Goal: Task Accomplishment & Management: Manage account settings

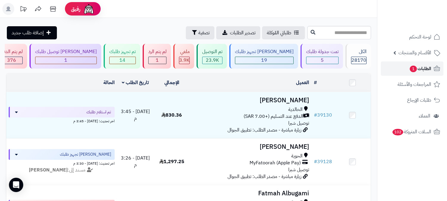
click at [420, 67] on span "الطلبات 1" at bounding box center [420, 68] width 22 height 8
click at [412, 70] on span "1" at bounding box center [412, 68] width 7 height 7
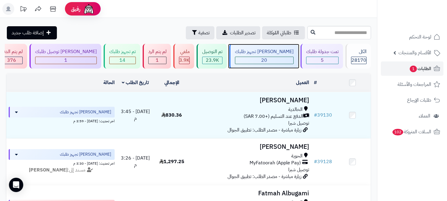
click at [284, 57] on div "20" at bounding box center [264, 60] width 58 height 7
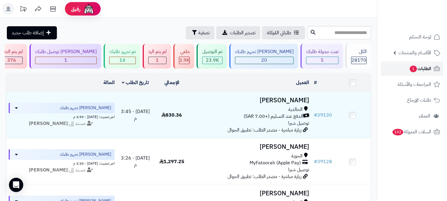
click at [423, 68] on span "الطلبات 1" at bounding box center [420, 68] width 22 height 8
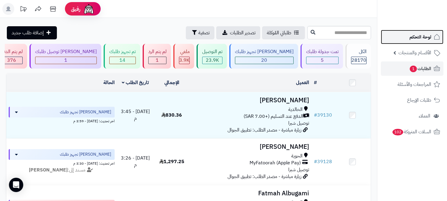
click at [419, 39] on span "لوحة التحكم" at bounding box center [420, 37] width 22 height 8
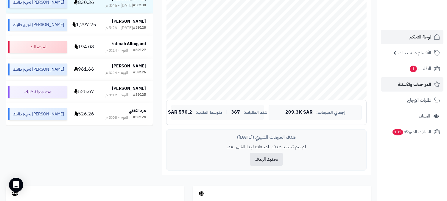
scroll to position [99, 0]
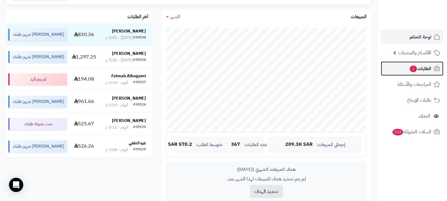
click at [417, 71] on span "الطلبات 1" at bounding box center [420, 68] width 22 height 8
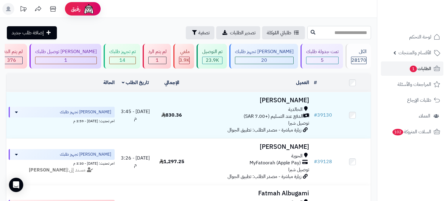
paste input "*****"
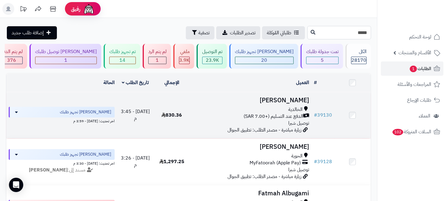
type input "*****"
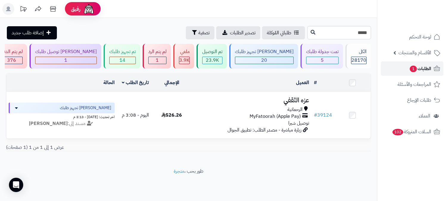
click at [428, 67] on span "الطلبات 1" at bounding box center [420, 68] width 22 height 8
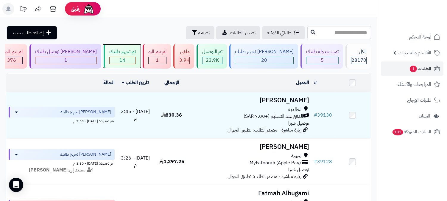
click at [135, 61] on div "14" at bounding box center [123, 60] width 26 height 7
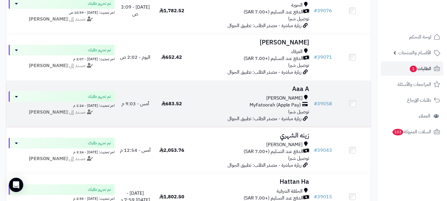
scroll to position [562, 0]
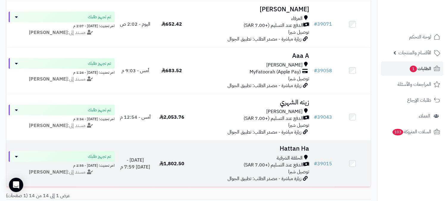
click at [296, 145] on h3 "Hattan Ha" at bounding box center [250, 148] width 117 height 7
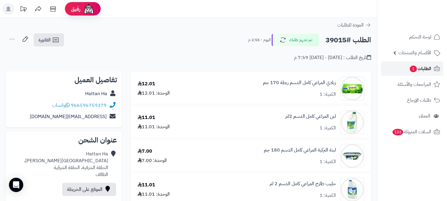
click at [426, 66] on span "الطلبات 1" at bounding box center [420, 68] width 22 height 8
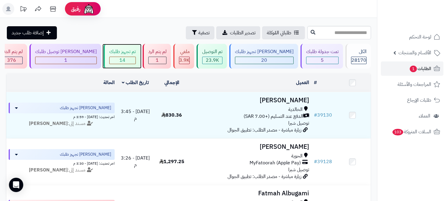
click at [136, 54] on div "تم تجهيز طلبك" at bounding box center [122, 51] width 26 height 7
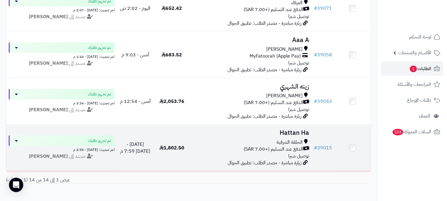
scroll to position [605, 0]
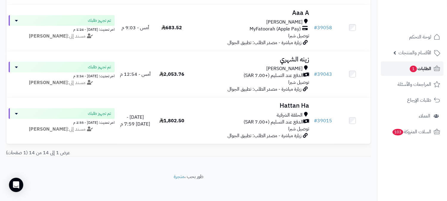
click at [427, 64] on span "الطلبات 1" at bounding box center [420, 68] width 22 height 8
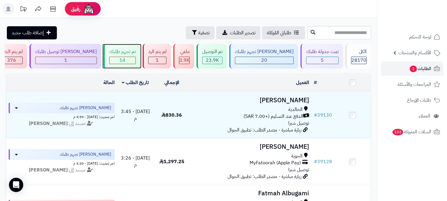
click at [140, 55] on div "تم تجهيز طلبك 14" at bounding box center [122, 56] width 37 height 25
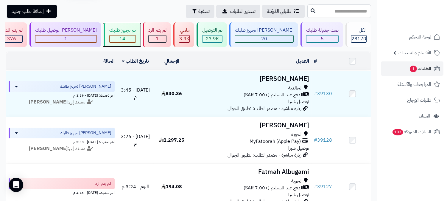
scroll to position [31, 0]
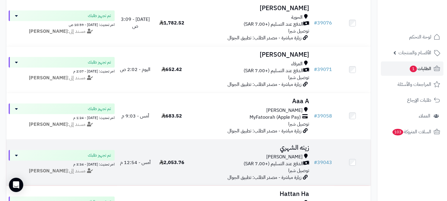
scroll to position [562, 0]
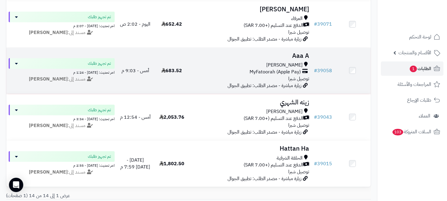
click at [298, 52] on h3 "Aaa A" at bounding box center [250, 55] width 117 height 7
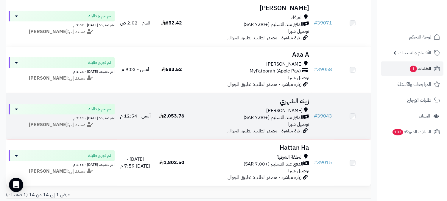
scroll to position [562, 0]
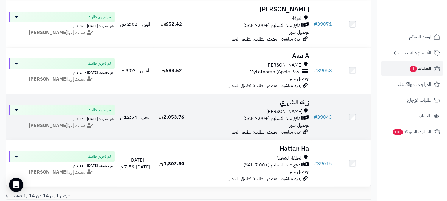
click at [297, 99] on h3 "زينه الشهري" at bounding box center [250, 102] width 117 height 7
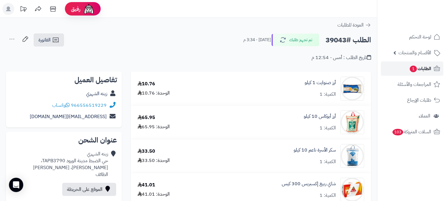
click at [425, 69] on span "الطلبات 1" at bounding box center [420, 68] width 22 height 8
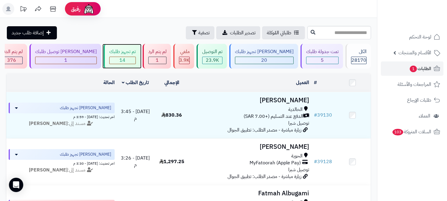
click at [135, 60] on div "14" at bounding box center [123, 60] width 26 height 7
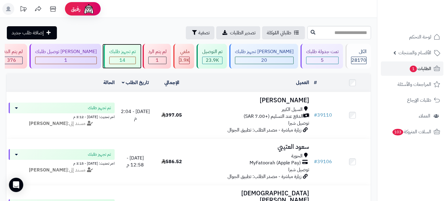
click at [140, 56] on div "تم تجهيز طلبك 14" at bounding box center [122, 56] width 37 height 25
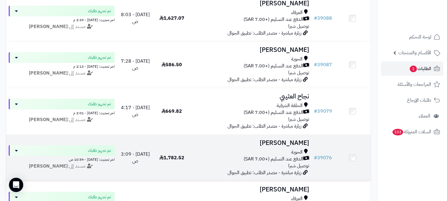
scroll to position [397, 0]
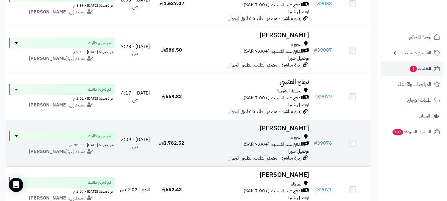
click at [279, 124] on td "[PERSON_NAME] الدفع عند التسليم (+7.00 SAR) توصيل شبرا زيارة مباشرة - مصدر الطل…" at bounding box center [250, 143] width 121 height 46
click at [288, 125] on h3 "[PERSON_NAME]" at bounding box center [250, 128] width 117 height 7
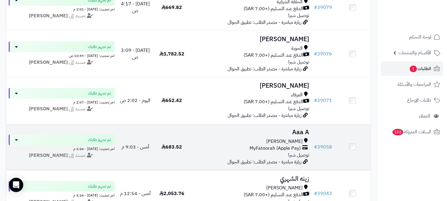
scroll to position [496, 0]
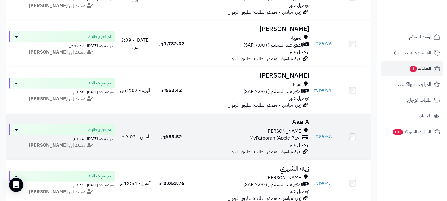
click at [292, 118] on h3 "Aaa A" at bounding box center [250, 121] width 117 height 7
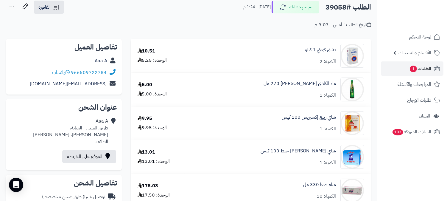
scroll to position [33, 0]
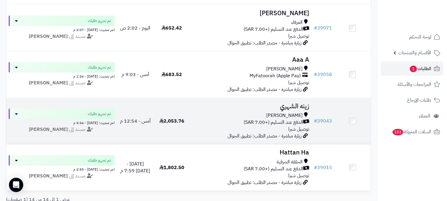
scroll to position [562, 0]
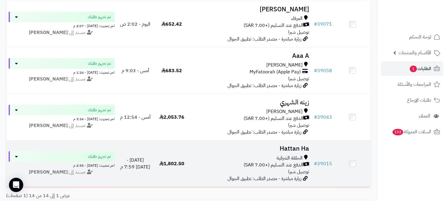
drag, startPoint x: 294, startPoint y: 141, endPoint x: 289, endPoint y: 139, distance: 5.5
click at [292, 145] on h3 "Hattan Ha" at bounding box center [250, 148] width 117 height 7
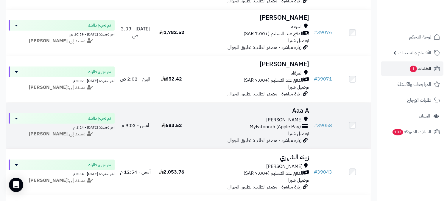
scroll to position [496, 0]
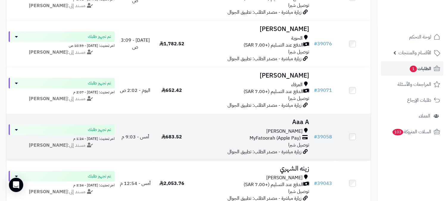
click at [292, 118] on h3 "Aaa A" at bounding box center [250, 121] width 117 height 7
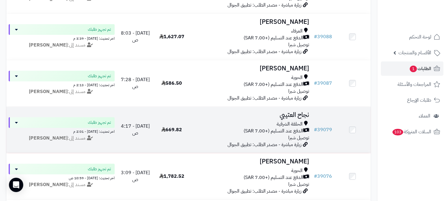
scroll to position [298, 0]
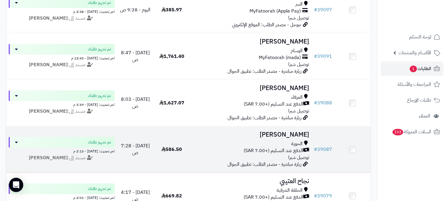
click at [297, 131] on h3 "ديما ناصر" at bounding box center [250, 134] width 117 height 7
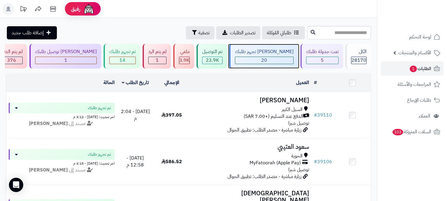
click at [267, 59] on span "20" at bounding box center [264, 60] width 6 height 7
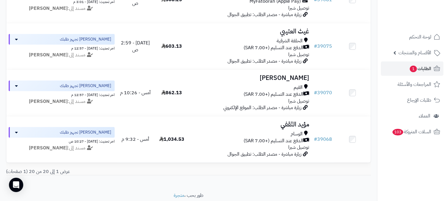
scroll to position [883, 0]
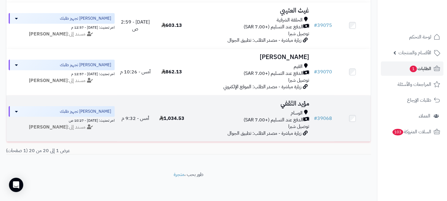
click at [298, 100] on h3 "مؤيد الثقفي" at bounding box center [250, 103] width 117 height 7
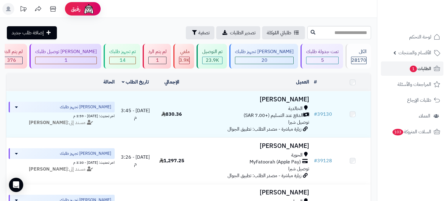
scroll to position [883, 0]
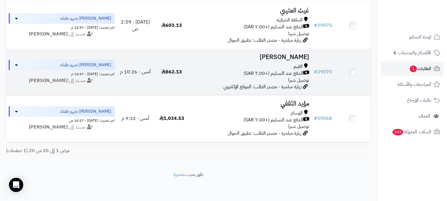
click at [301, 54] on h3 "مصيبيح البقمي" at bounding box center [250, 57] width 117 height 7
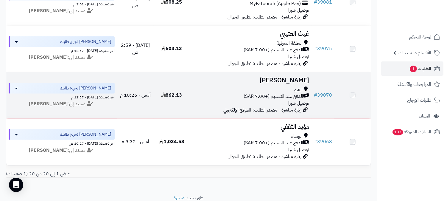
scroll to position [850, 0]
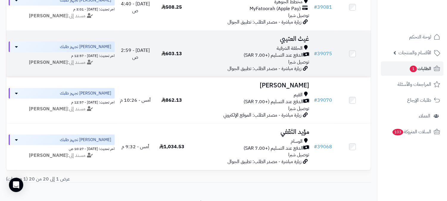
click at [302, 37] on h3 "غيث العتيبي" at bounding box center [250, 38] width 117 height 7
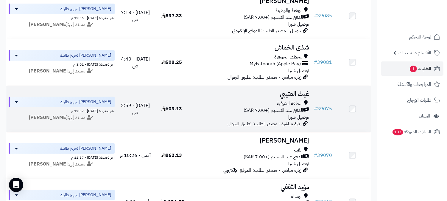
scroll to position [784, 0]
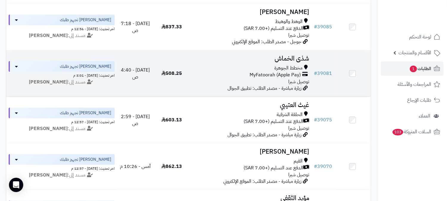
click at [300, 57] on h3 "شذى الخماش" at bounding box center [250, 58] width 117 height 7
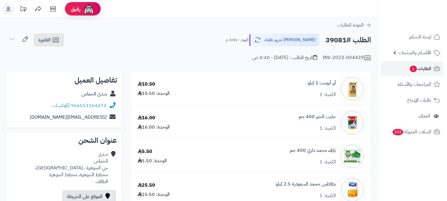
scroll to position [66, 0]
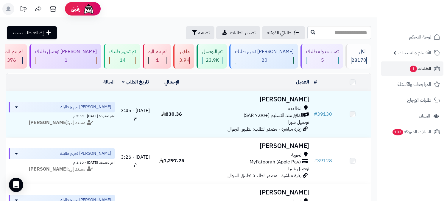
scroll to position [751, 0]
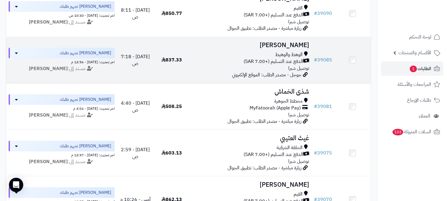
click at [300, 42] on h3 "[PERSON_NAME]" at bounding box center [250, 45] width 117 height 7
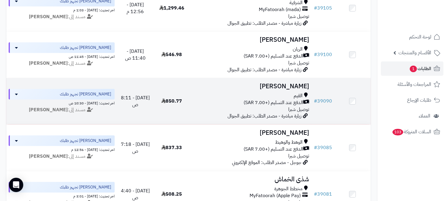
scroll to position [652, 0]
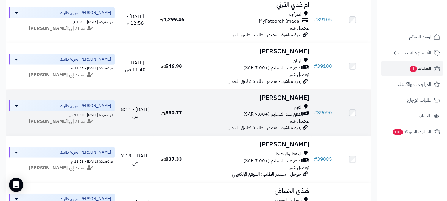
click at [287, 99] on h3 "[PERSON_NAME]" at bounding box center [250, 97] width 117 height 7
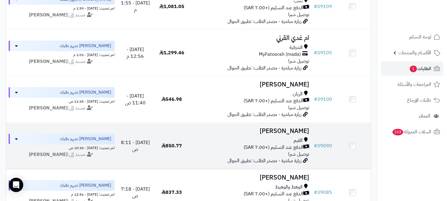
scroll to position [586, 0]
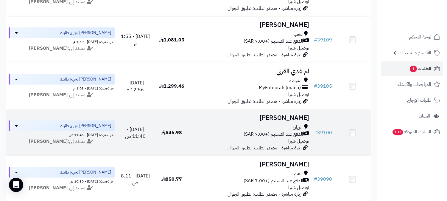
click at [292, 118] on h3 "محمد العتيبي" at bounding box center [250, 117] width 117 height 7
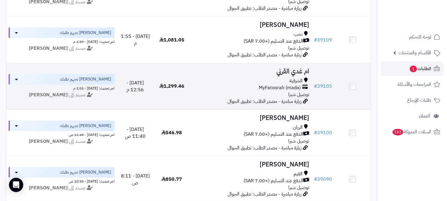
scroll to position [553, 0]
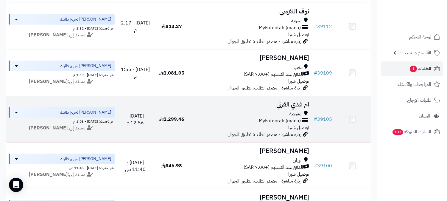
click at [292, 105] on h3 "ام غدي القرني" at bounding box center [250, 104] width 117 height 7
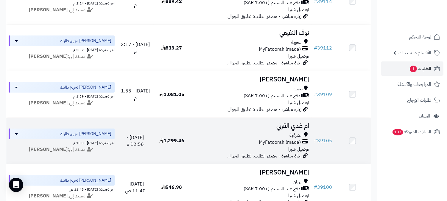
scroll to position [520, 0]
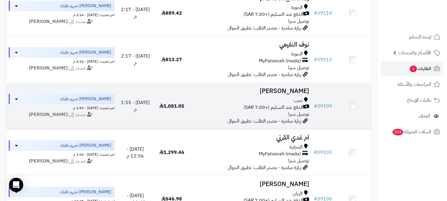
click at [296, 91] on h3 "[PERSON_NAME]" at bounding box center [250, 90] width 117 height 7
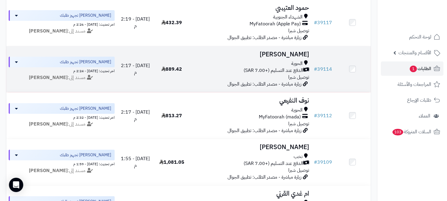
scroll to position [454, 0]
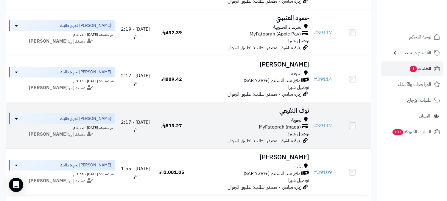
click at [298, 111] on h3 "نوف النفيعي" at bounding box center [250, 110] width 117 height 7
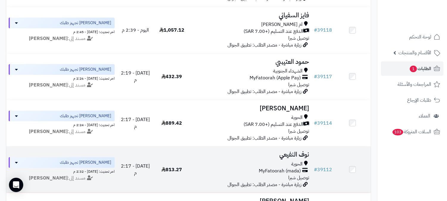
scroll to position [387, 0]
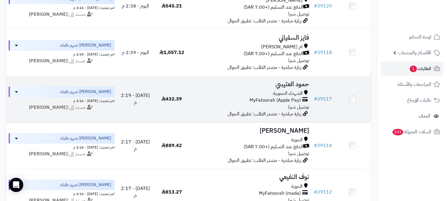
click at [299, 82] on h3 "حمود العتيببي" at bounding box center [250, 84] width 117 height 7
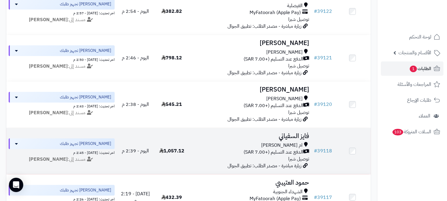
scroll to position [288, 0]
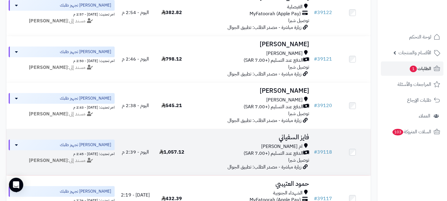
click at [290, 136] on h3 "فايز السفياني" at bounding box center [250, 137] width 117 height 7
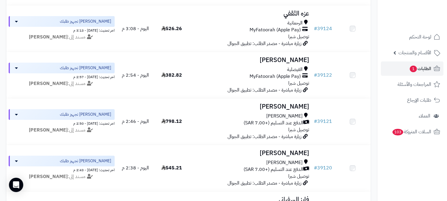
scroll to position [222, 0]
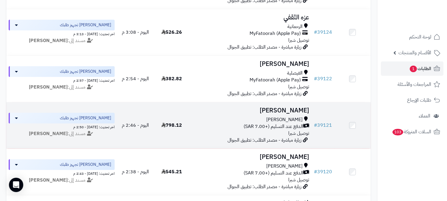
click at [288, 110] on h3 "[PERSON_NAME]" at bounding box center [250, 110] width 117 height 7
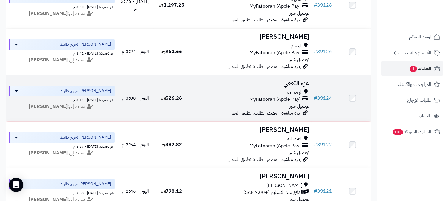
scroll to position [156, 0]
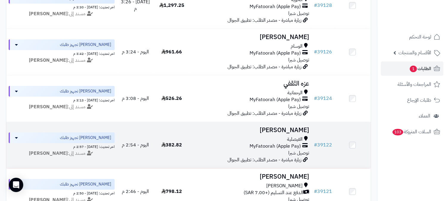
click at [287, 129] on h3 "محمد محمد" at bounding box center [250, 129] width 117 height 7
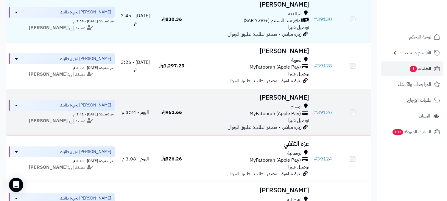
scroll to position [90, 0]
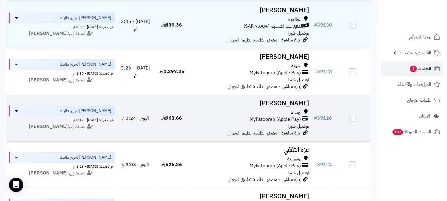
click at [284, 105] on h3 "[PERSON_NAME]" at bounding box center [250, 103] width 117 height 7
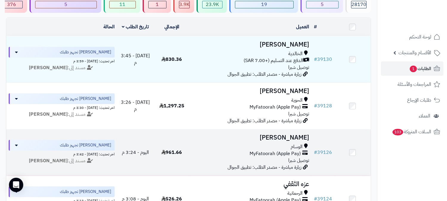
scroll to position [24, 0]
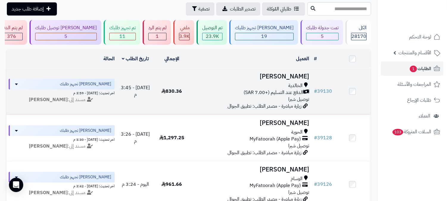
click at [293, 75] on h3 "[PERSON_NAME]" at bounding box center [250, 76] width 117 height 7
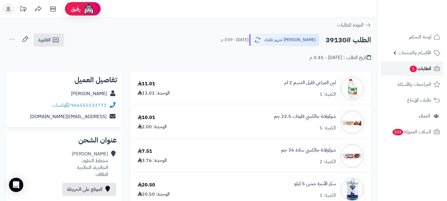
click at [426, 70] on span "الطلبات 1" at bounding box center [420, 68] width 22 height 8
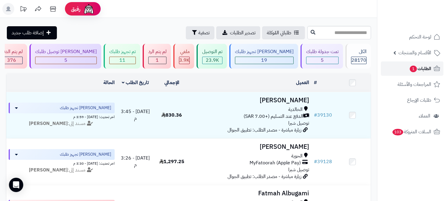
click at [424, 67] on span "الطلبات 1" at bounding box center [420, 68] width 22 height 8
click at [419, 65] on span "الطلبات 1" at bounding box center [420, 68] width 22 height 8
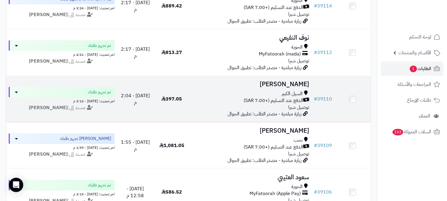
scroll to position [661, 0]
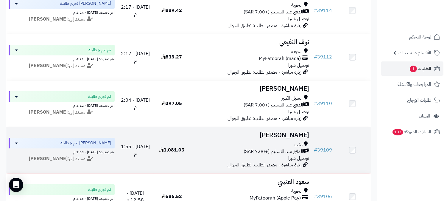
click at [290, 135] on h3 "ثامر الحارثي" at bounding box center [250, 135] width 117 height 7
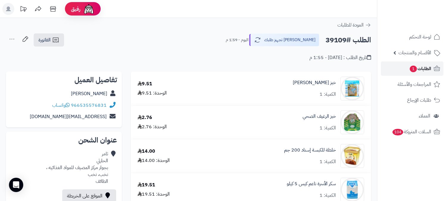
click at [437, 64] on link "الطلبات 1" at bounding box center [412, 68] width 62 height 14
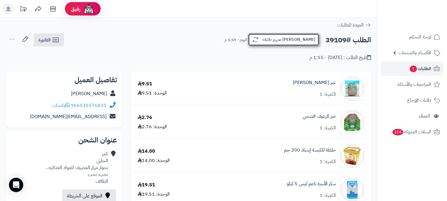
click at [297, 37] on button "[PERSON_NAME] تجهيز طلبك" at bounding box center [283, 39] width 71 height 12
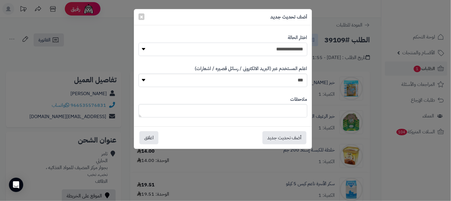
drag, startPoint x: 282, startPoint y: 49, endPoint x: 286, endPoint y: 54, distance: 6.7
click at [282, 49] on select "**********" at bounding box center [223, 49] width 169 height 13
select select "*"
click at [139, 43] on select "**********" at bounding box center [223, 49] width 169 height 13
drag, startPoint x: 284, startPoint y: 117, endPoint x: 288, endPoint y: 112, distance: 6.2
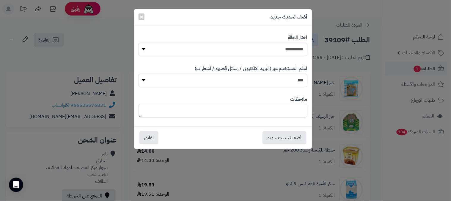
click at [284, 116] on textarea at bounding box center [223, 110] width 169 height 13
type textarea "**********"
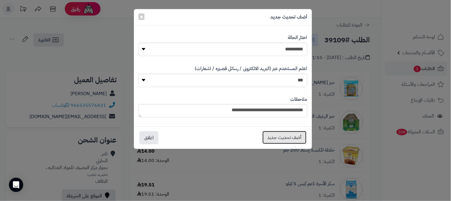
click at [292, 134] on button "أضف تحديث جديد" at bounding box center [285, 137] width 44 height 13
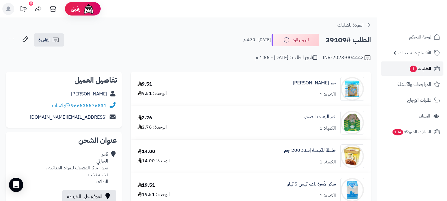
click at [429, 66] on span "الطلبات 1" at bounding box center [420, 68] width 22 height 8
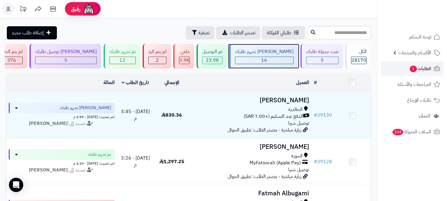
click at [288, 58] on div "16" at bounding box center [264, 60] width 58 height 7
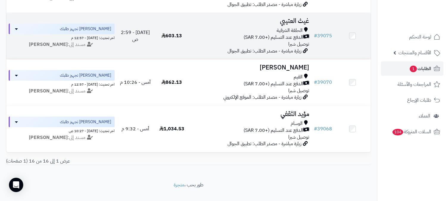
scroll to position [694, 0]
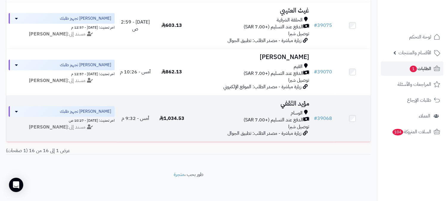
click at [302, 100] on h3 "مؤيد الثقفي" at bounding box center [250, 103] width 117 height 7
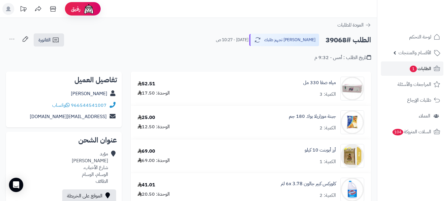
scroll to position [33, 0]
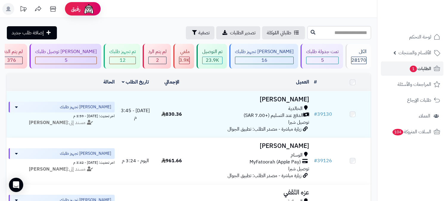
scroll to position [694, 0]
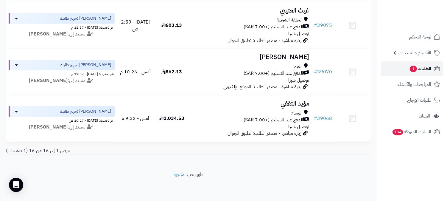
click at [414, 64] on link "الطلبات 1" at bounding box center [412, 68] width 62 height 14
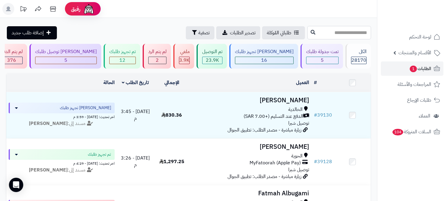
click at [360, 34] on input "text" at bounding box center [339, 32] width 64 height 13
type input "*****"
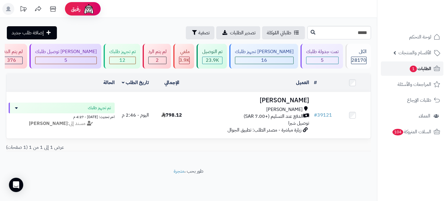
click at [425, 70] on span "الطلبات 1" at bounding box center [420, 68] width 22 height 8
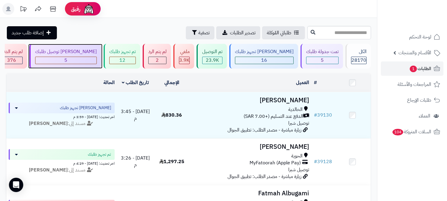
click at [96, 57] on div "5" at bounding box center [65, 60] width 61 height 7
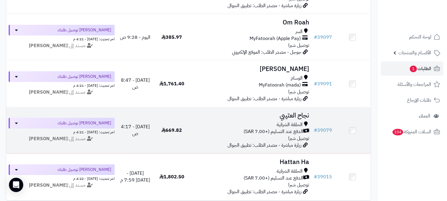
scroll to position [132, 0]
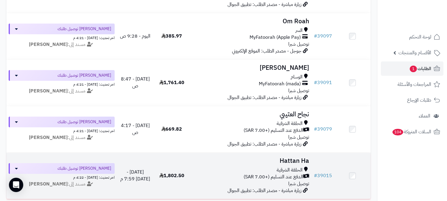
click at [278, 157] on h3 "Hattan Ha" at bounding box center [250, 160] width 117 height 7
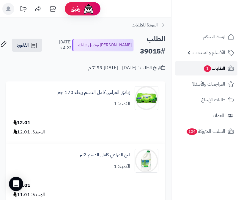
click at [219, 67] on span "الطلبات 1" at bounding box center [215, 68] width 22 height 8
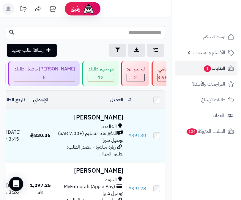
scroll to position [0, -192]
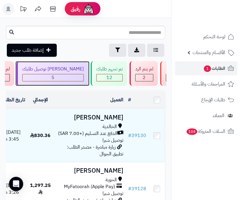
click at [84, 76] on span "5" at bounding box center [53, 77] width 61 height 7
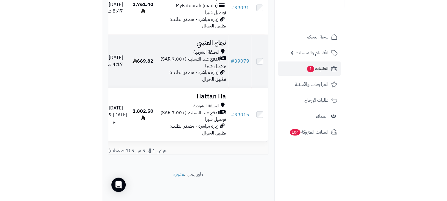
scroll to position [186, 0]
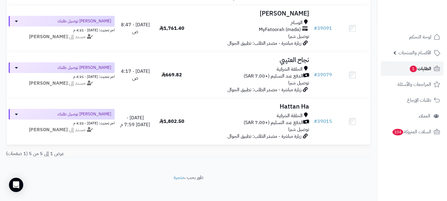
click at [241, 68] on span "الطلبات 1" at bounding box center [420, 68] width 22 height 8
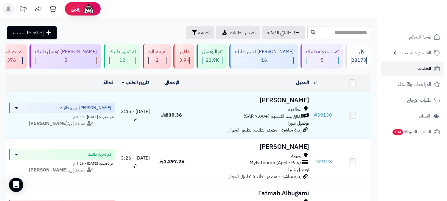
click at [418, 70] on span "الطلبات" at bounding box center [424, 68] width 14 height 8
click at [433, 66] on icon at bounding box center [436, 68] width 7 height 7
click at [421, 66] on span "الطلبات" at bounding box center [424, 68] width 14 height 8
click at [135, 58] on div "12" at bounding box center [123, 60] width 26 height 7
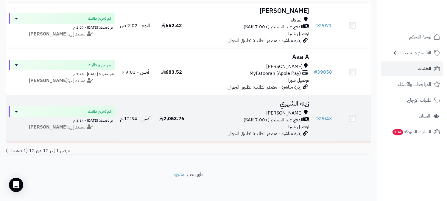
scroll to position [512, 0]
click at [295, 100] on h3 "زينه الشهري" at bounding box center [250, 103] width 117 height 7
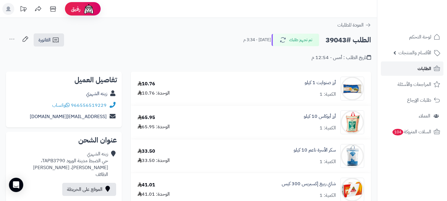
click at [412, 64] on link "الطلبات" at bounding box center [412, 68] width 62 height 14
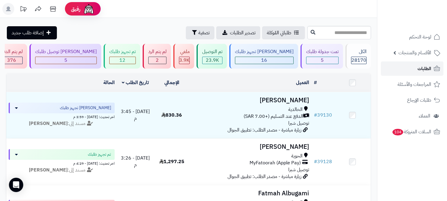
click at [399, 62] on link "الطلبات" at bounding box center [412, 68] width 62 height 14
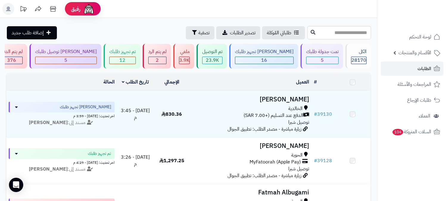
click at [135, 61] on div "12" at bounding box center [123, 60] width 26 height 7
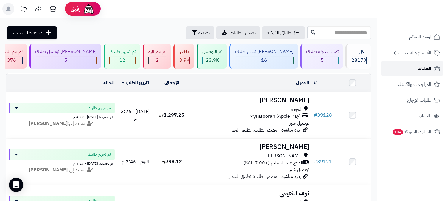
click at [420, 68] on span "الطلبات" at bounding box center [424, 68] width 14 height 8
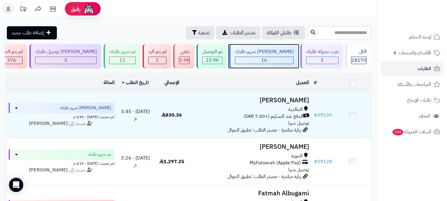
click at [283, 60] on div "16" at bounding box center [264, 60] width 58 height 7
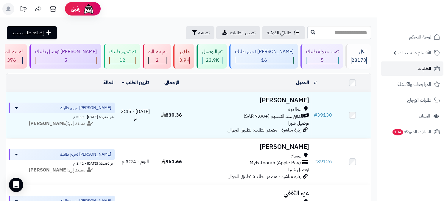
click at [421, 71] on span "الطلبات" at bounding box center [424, 68] width 14 height 8
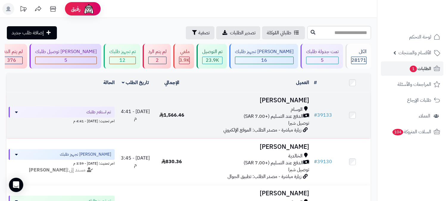
click at [304, 100] on h3 "[PERSON_NAME]" at bounding box center [250, 100] width 117 height 7
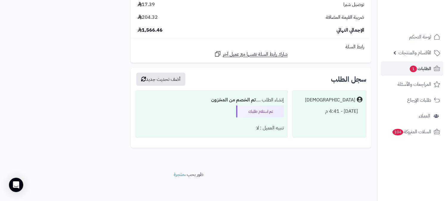
scroll to position [1682, 0]
click at [423, 67] on span "الطلبات 1" at bounding box center [420, 68] width 22 height 8
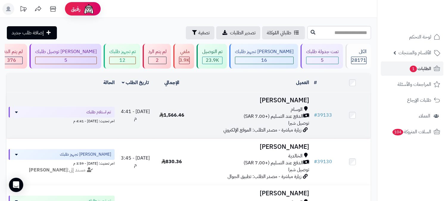
click at [295, 97] on h3 "[PERSON_NAME]" at bounding box center [250, 100] width 117 height 7
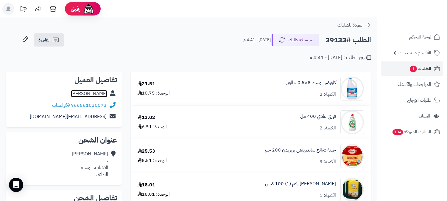
click at [98, 93] on link "[PERSON_NAME]" at bounding box center [89, 93] width 36 height 7
click at [418, 72] on span "الطلبات 1" at bounding box center [420, 68] width 22 height 8
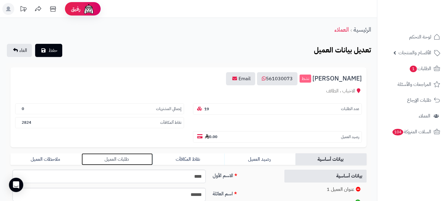
click at [116, 153] on link "طلبات العميل" at bounding box center [117, 159] width 71 height 12
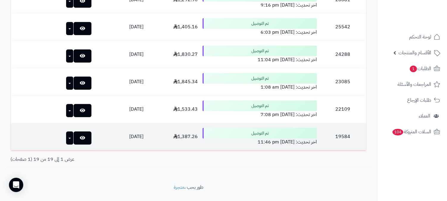
scroll to position [555, 0]
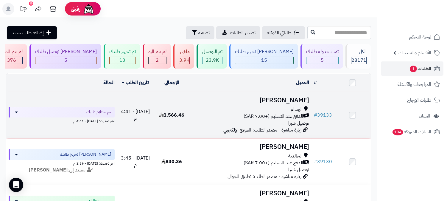
click at [293, 97] on h3 "[PERSON_NAME]" at bounding box center [250, 100] width 117 height 7
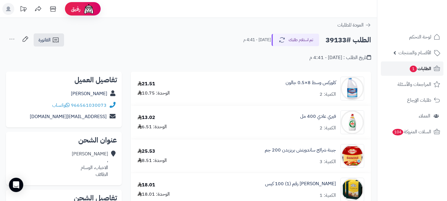
click at [416, 66] on span "الطلبات 1" at bounding box center [420, 68] width 22 height 8
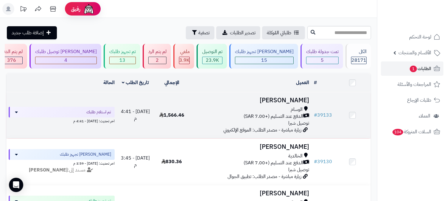
click at [295, 99] on h3 "[PERSON_NAME]" at bounding box center [250, 100] width 117 height 7
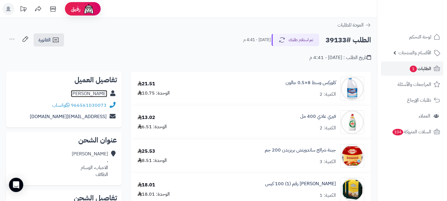
click at [93, 90] on link "[PERSON_NAME]" at bounding box center [89, 93] width 36 height 7
click at [428, 67] on span "الطلبات 1" at bounding box center [420, 68] width 22 height 8
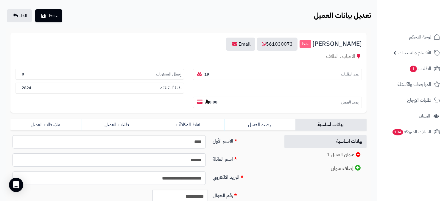
scroll to position [33, 0]
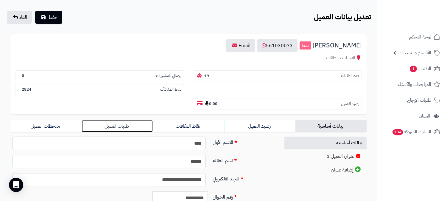
click at [121, 120] on link "طلبات العميل" at bounding box center [117, 126] width 71 height 12
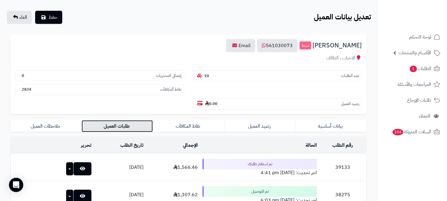
scroll to position [66, 0]
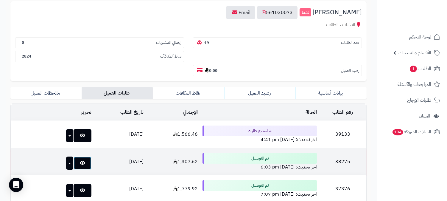
click at [80, 160] on icon at bounding box center [82, 162] width 5 height 5
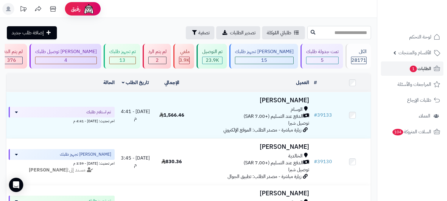
click at [349, 31] on input "text" at bounding box center [339, 32] width 64 height 13
type input "*****"
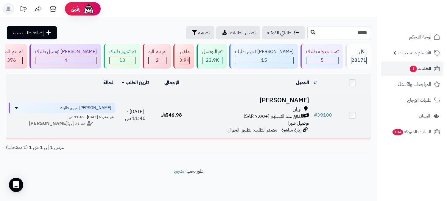
click at [293, 100] on h3 "[PERSON_NAME]" at bounding box center [250, 100] width 117 height 7
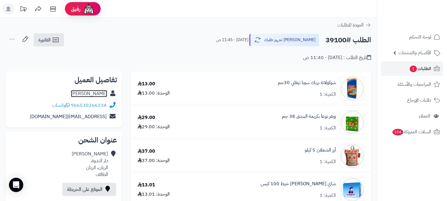
click at [99, 94] on link "[PERSON_NAME]" at bounding box center [89, 93] width 36 height 7
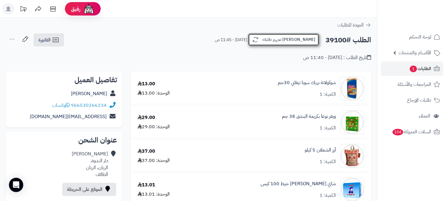
click at [290, 41] on button "[PERSON_NAME] تجهيز طلبك" at bounding box center [283, 39] width 71 height 12
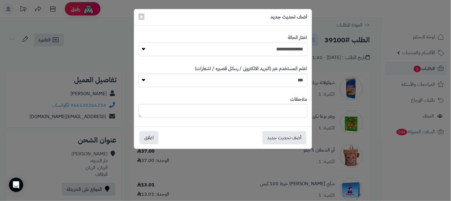
click at [277, 49] on select "**********" at bounding box center [223, 49] width 169 height 13
select select "*"
click at [139, 43] on select "**********" at bounding box center [223, 49] width 169 height 13
click at [291, 110] on textarea at bounding box center [223, 110] width 169 height 13
type textarea "**********"
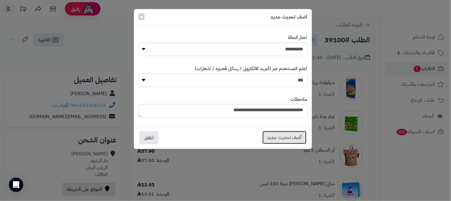
click at [287, 140] on button "أضف تحديث جديد" at bounding box center [285, 137] width 44 height 13
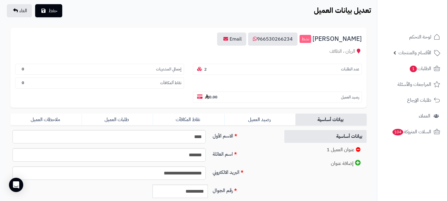
scroll to position [99, 0]
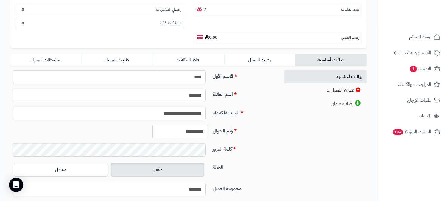
drag, startPoint x: 177, startPoint y: 119, endPoint x: 208, endPoint y: 112, distance: 31.6
click at [208, 125] on div "**********" at bounding box center [165, 131] width 90 height 13
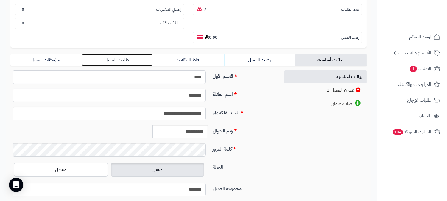
click at [122, 54] on link "طلبات العميل" at bounding box center [117, 60] width 71 height 12
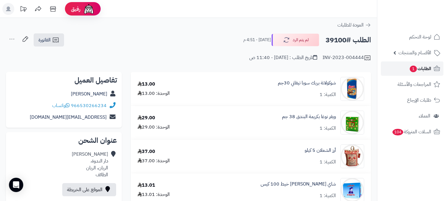
click at [423, 69] on span "الطلبات 1" at bounding box center [420, 68] width 22 height 8
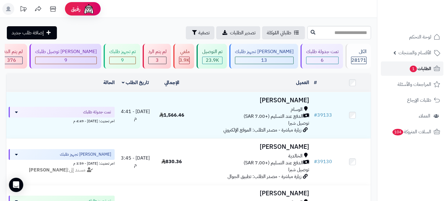
click at [436, 69] on icon at bounding box center [436, 68] width 7 height 7
click at [417, 68] on span "الطلبات 1" at bounding box center [420, 68] width 22 height 8
click at [96, 63] on div "9" at bounding box center [65, 60] width 61 height 7
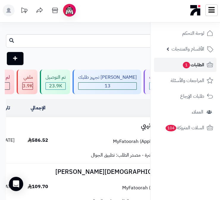
click at [191, 65] on span "الطلبات 1" at bounding box center [193, 65] width 22 height 8
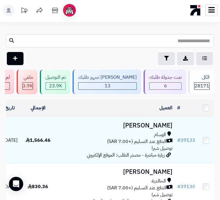
click at [152, 41] on input "text" at bounding box center [110, 40] width 208 height 13
type input "*****"
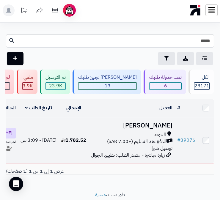
click at [158, 129] on h3 "[PERSON_NAME]" at bounding box center [132, 125] width 82 height 7
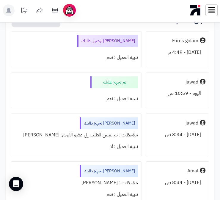
scroll to position [5854, 0]
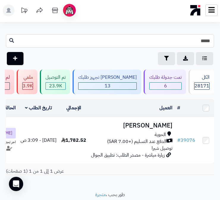
drag, startPoint x: 206, startPoint y: 42, endPoint x: 212, endPoint y: 37, distance: 7.5
click at [212, 38] on input "*****" at bounding box center [110, 40] width 208 height 13
type input "*****"
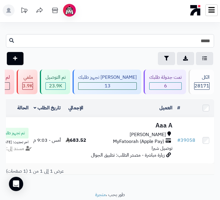
drag, startPoint x: 205, startPoint y: 44, endPoint x: 215, endPoint y: 39, distance: 10.2
click at [215, 40] on div "***** طلباتي المُوكلة تصدير الطلبات تصفية إضافة طلب جديد" at bounding box center [110, 49] width 220 height 31
type input "*****"
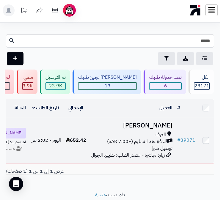
click at [163, 129] on h3 "احمد عيضه" at bounding box center [132, 125] width 82 height 7
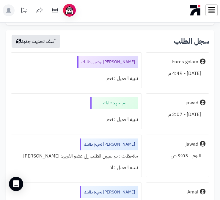
scroll to position [2738, 0]
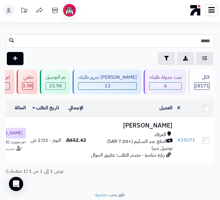
drag, startPoint x: 205, startPoint y: 42, endPoint x: 213, endPoint y: 39, distance: 8.6
click at [213, 39] on input "*****" at bounding box center [110, 40] width 208 height 13
type input "*****"
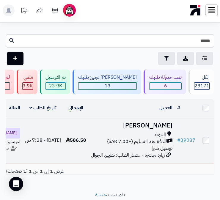
click at [164, 129] on h3 "[PERSON_NAME]" at bounding box center [132, 125] width 82 height 7
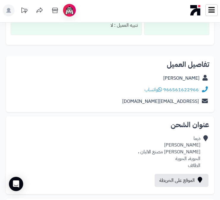
scroll to position [2198, 0]
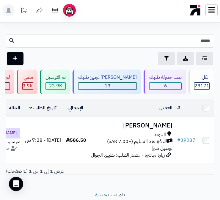
drag, startPoint x: 205, startPoint y: 42, endPoint x: 215, endPoint y: 35, distance: 12.0
click at [213, 38] on input "*****" at bounding box center [110, 40] width 208 height 13
type input "*****"
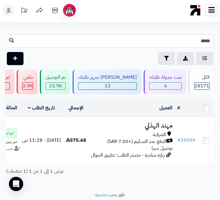
drag, startPoint x: 206, startPoint y: 42, endPoint x: 215, endPoint y: 39, distance: 10.2
click at [215, 40] on div "***** طلباتي المُوكلة تصدير الطلبات تصفية إضافة طلب جديد" at bounding box center [110, 49] width 220 height 31
type input "*****"
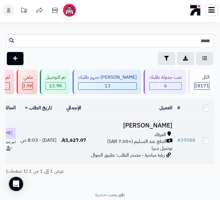
click at [152, 127] on h3 "سعود العتيبي" at bounding box center [132, 125] width 82 height 7
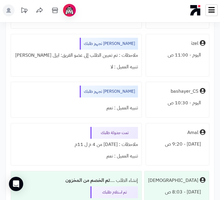
scroll to position [5479, 0]
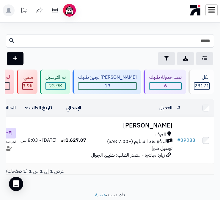
drag, startPoint x: 205, startPoint y: 43, endPoint x: 218, endPoint y: 39, distance: 13.4
click at [218, 39] on div "***** طلباتي المُوكلة تصدير الطلبات تصفية إضافة طلب جديد" at bounding box center [110, 49] width 220 height 31
type input "*****"
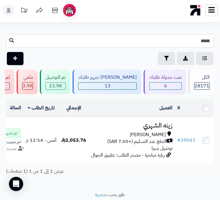
drag, startPoint x: 201, startPoint y: 42, endPoint x: 220, endPoint y: 23, distance: 26.5
click at [220, 33] on html "رفيق ! الطلبات معالجة مكتمل إرجاع المنتجات العملاء المتواجدون الان 28918 عملاء …" at bounding box center [110, 100] width 220 height 200
type input "*****"
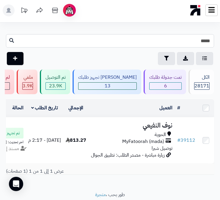
drag, startPoint x: 205, startPoint y: 42, endPoint x: 220, endPoint y: 37, distance: 16.5
click at [220, 37] on html "رفيق ! الطلبات معالجة مكتمل إرجاع المنتجات العملاء المتواجدون الان 28918 عملاء …" at bounding box center [110, 100] width 220 height 200
type input "*****"
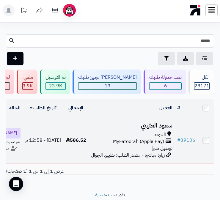
click at [165, 128] on h3 "سعود العتيبي" at bounding box center [132, 125] width 82 height 7
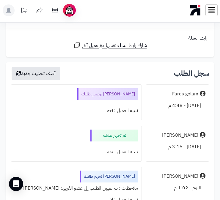
scroll to position [2050, 0]
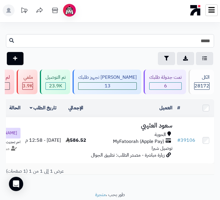
drag, startPoint x: 205, startPoint y: 42, endPoint x: 212, endPoint y: 40, distance: 6.7
click at [212, 40] on input "*****" at bounding box center [110, 40] width 208 height 13
type input "*****"
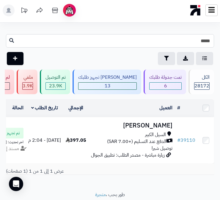
drag, startPoint x: 204, startPoint y: 42, endPoint x: 217, endPoint y: 30, distance: 17.3
click at [217, 36] on div "***** طلباتي المُوكلة تصدير الطلبات تصفية إضافة طلب جديد" at bounding box center [110, 49] width 220 height 31
type input "*****"
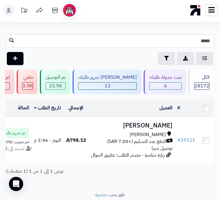
drag, startPoint x: 207, startPoint y: 41, endPoint x: 210, endPoint y: 26, distance: 15.4
click at [214, 37] on div "***** طلباتي المُوكلة تصدير الطلبات تصفية إضافة طلب جديد" at bounding box center [110, 49] width 220 height 31
type input "*****"
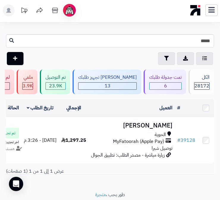
click at [211, 10] on icon at bounding box center [212, 9] width 6 height 5
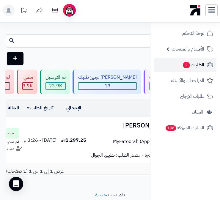
click at [197, 67] on span "الطلبات 2" at bounding box center [193, 65] width 22 height 8
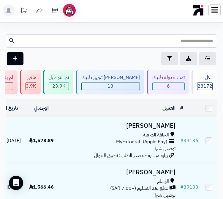
click at [0, 0] on link "الطلبات 2" at bounding box center [0, 0] width 0 height 0
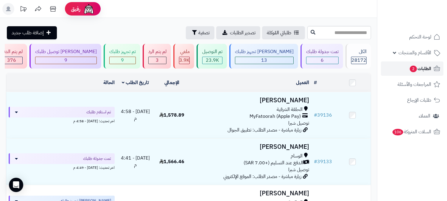
click at [223, 71] on span "الطلبات 2" at bounding box center [420, 68] width 22 height 8
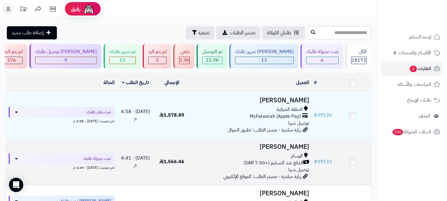
scroll to position [33, 0]
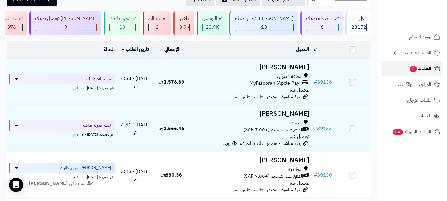
click at [422, 66] on span "الطلبات 2" at bounding box center [420, 68] width 22 height 8
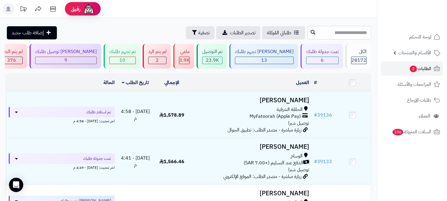
click at [363, 31] on input "text" at bounding box center [339, 32] width 64 height 13
type input "*****"
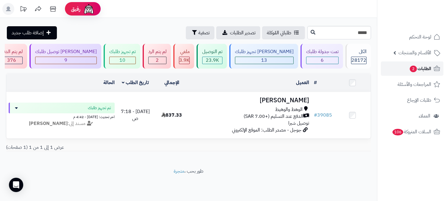
click at [434, 65] on icon at bounding box center [436, 68] width 7 height 7
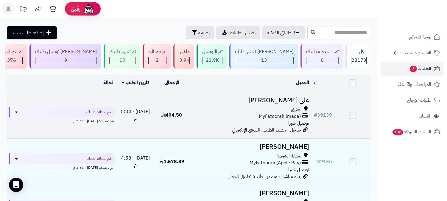
click at [294, 97] on h3 "علي [PERSON_NAME]" at bounding box center [250, 100] width 117 height 7
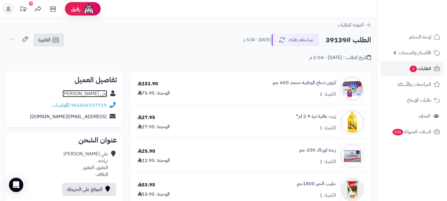
click at [92, 94] on link "علي الفيفي" at bounding box center [84, 93] width 45 height 7
click at [334, 41] on h2 "الطلب #39139" at bounding box center [348, 40] width 46 height 12
copy h2 "39139"
click at [420, 70] on span "الطلبات 3" at bounding box center [420, 68] width 22 height 8
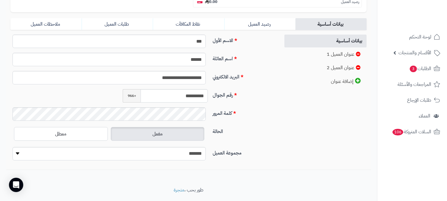
scroll to position [136, 0]
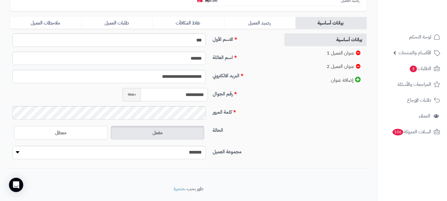
drag, startPoint x: 177, startPoint y: 80, endPoint x: 221, endPoint y: 76, distance: 43.4
click at [221, 88] on div "**********" at bounding box center [143, 97] width 270 height 18
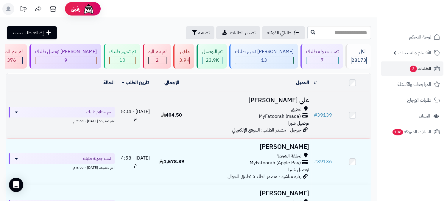
click at [291, 101] on h3 "علي [PERSON_NAME]" at bounding box center [250, 100] width 117 height 7
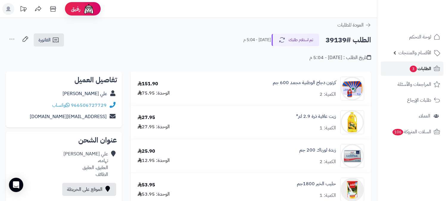
click at [421, 69] on span "الطلبات 3" at bounding box center [420, 68] width 22 height 8
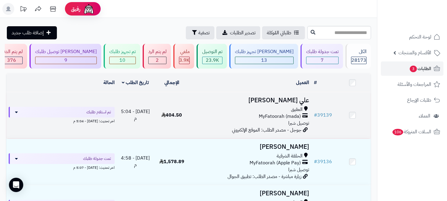
click at [297, 103] on h3 "علي [PERSON_NAME]" at bounding box center [250, 100] width 117 height 7
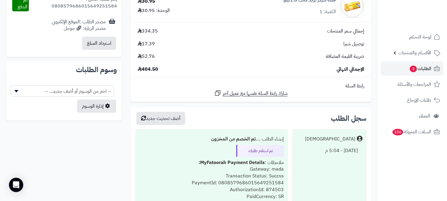
scroll to position [404, 0]
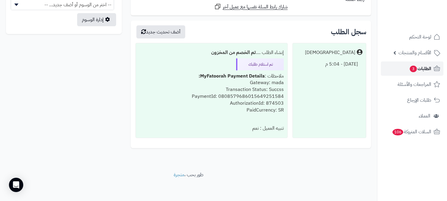
click at [434, 69] on icon at bounding box center [437, 67] width 6 height 5
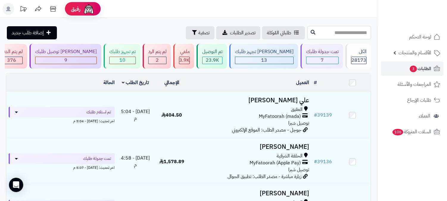
drag, startPoint x: 358, startPoint y: 32, endPoint x: 359, endPoint y: 35, distance: 3.6
click at [358, 32] on input "text" at bounding box center [339, 32] width 64 height 13
type input "*****"
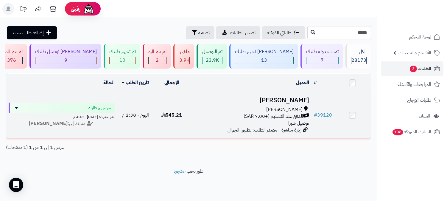
click at [305, 97] on h3 "[PERSON_NAME]" at bounding box center [250, 100] width 117 height 7
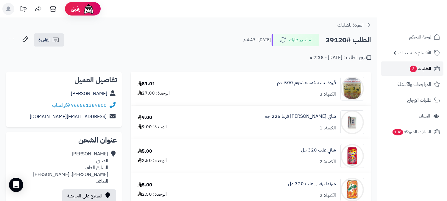
click at [421, 66] on span "الطلبات 3" at bounding box center [420, 68] width 22 height 8
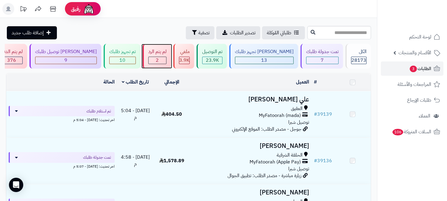
click at [166, 49] on div "لم يتم الرد" at bounding box center [157, 51] width 18 height 7
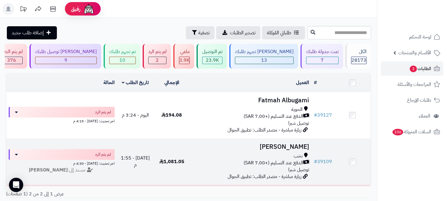
click at [298, 144] on h3 "[PERSON_NAME]" at bounding box center [250, 146] width 117 height 7
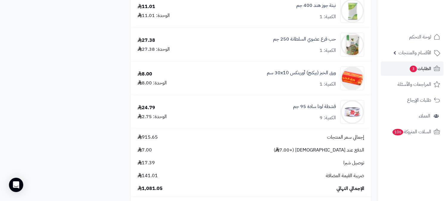
scroll to position [1359, 0]
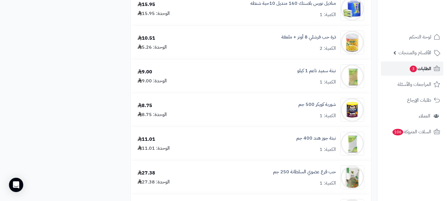
click at [423, 68] on span "الطلبات 3" at bounding box center [420, 68] width 22 height 8
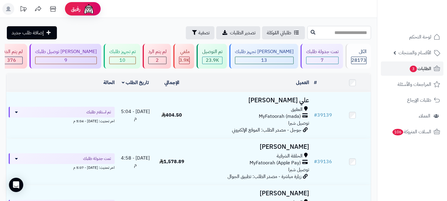
click at [352, 32] on input "text" at bounding box center [339, 32] width 64 height 13
type input "*****"
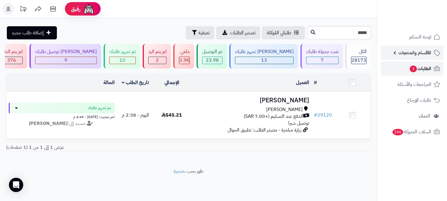
drag, startPoint x: 429, startPoint y: 67, endPoint x: 426, endPoint y: 60, distance: 8.1
click at [429, 66] on span "الطلبات 3" at bounding box center [420, 68] width 22 height 8
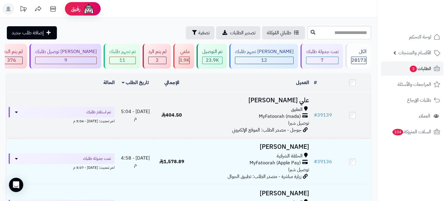
click at [299, 101] on h3 "علي [PERSON_NAME]" at bounding box center [250, 100] width 117 height 7
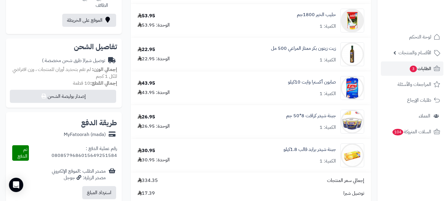
scroll to position [165, 0]
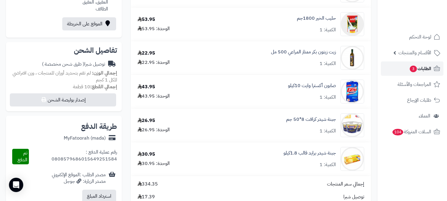
click at [415, 69] on span "3" at bounding box center [412, 68] width 7 height 7
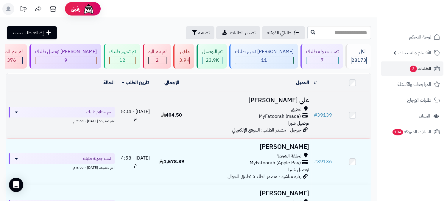
click at [301, 97] on h3 "علي [PERSON_NAME]" at bounding box center [250, 100] width 117 height 7
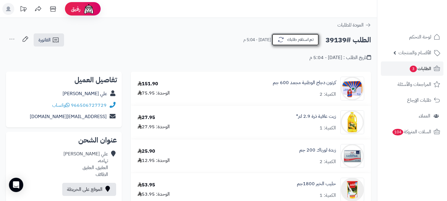
click at [305, 42] on button "تم استلام طلبك" at bounding box center [295, 39] width 48 height 12
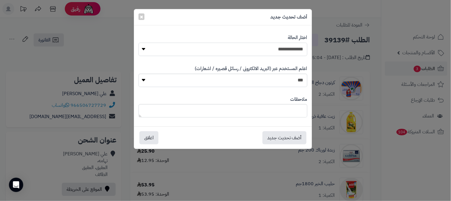
click at [296, 51] on select "**********" at bounding box center [223, 49] width 169 height 13
select select "*"
click at [139, 43] on select "**********" at bounding box center [223, 49] width 169 height 13
click at [283, 114] on textarea at bounding box center [223, 110] width 169 height 13
type textarea "**********"
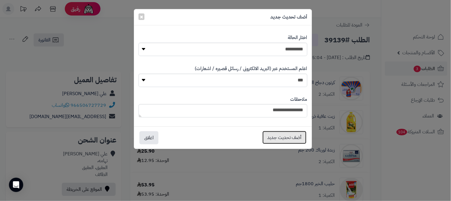
click at [293, 132] on button "أضف تحديث جديد" at bounding box center [285, 137] width 44 height 13
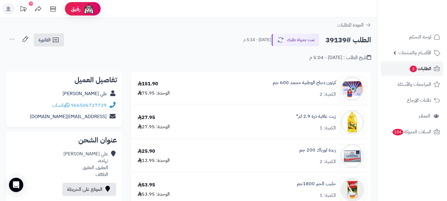
click at [426, 71] on span "الطلبات 3" at bounding box center [420, 68] width 22 height 8
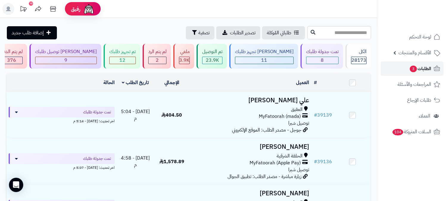
click at [413, 68] on span "3" at bounding box center [413, 68] width 8 height 7
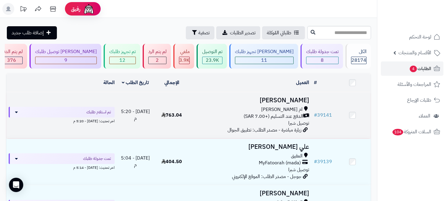
click at [305, 98] on h3 "وليد خالد" at bounding box center [250, 100] width 117 height 7
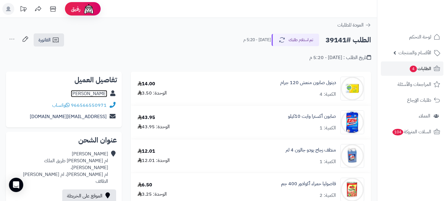
click at [104, 94] on link "وليد خالد" at bounding box center [89, 93] width 36 height 7
click at [431, 69] on link "الطلبات 4" at bounding box center [412, 68] width 62 height 14
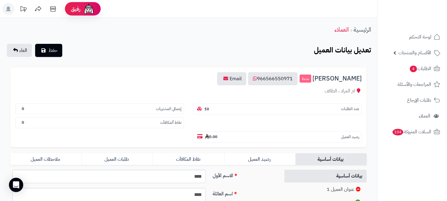
scroll to position [136, 0]
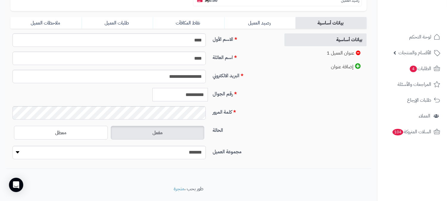
drag, startPoint x: 177, startPoint y: 82, endPoint x: 197, endPoint y: 85, distance: 19.8
click at [209, 88] on div "**********" at bounding box center [165, 94] width 90 height 13
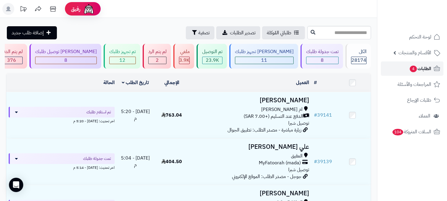
click at [420, 69] on span "الطلبات 4" at bounding box center [420, 68] width 22 height 8
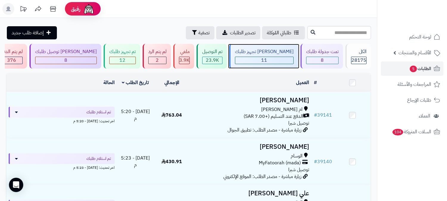
drag, startPoint x: 0, startPoint y: 0, endPoint x: 282, endPoint y: 59, distance: 288.2
click at [282, 59] on div "11" at bounding box center [264, 60] width 58 height 7
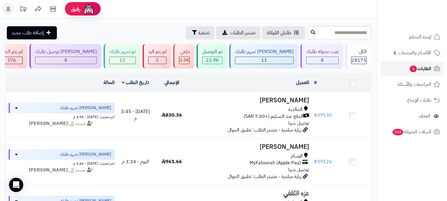
click at [413, 67] on span "5" at bounding box center [412, 68] width 7 height 7
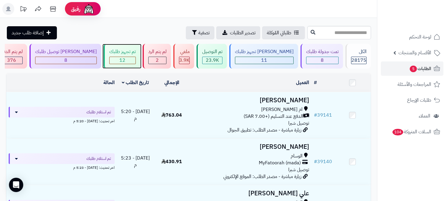
click at [136, 55] on div "تم تجهيز طلبك" at bounding box center [122, 51] width 26 height 7
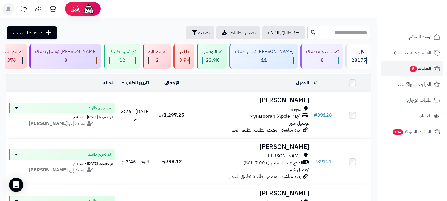
drag, startPoint x: 337, startPoint y: 34, endPoint x: 337, endPoint y: 29, distance: 5.4
click at [337, 34] on input "text" at bounding box center [339, 32] width 64 height 13
type input "*****"
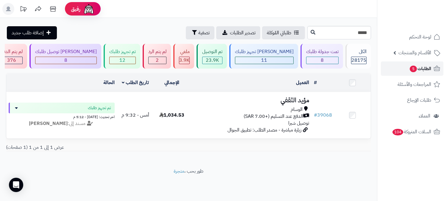
click at [423, 70] on span "الطلبات 5" at bounding box center [420, 68] width 22 height 8
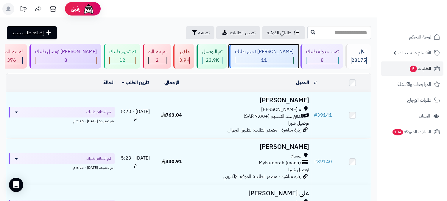
click at [283, 58] on div "11" at bounding box center [264, 60] width 58 height 7
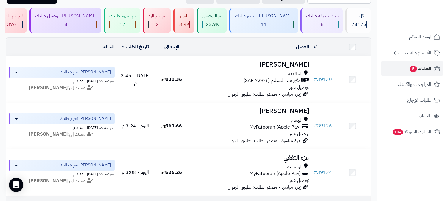
scroll to position [2, 0]
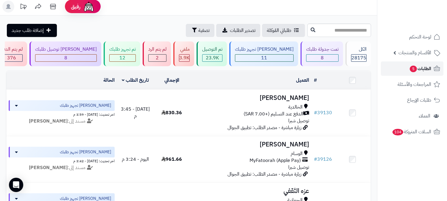
click at [423, 65] on span "الطلبات 5" at bounding box center [420, 68] width 22 height 8
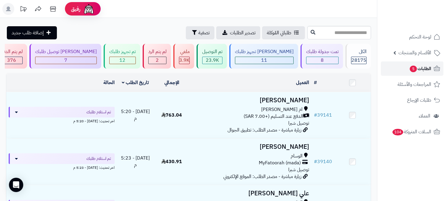
click at [427, 66] on span "الطلبات 5" at bounding box center [420, 68] width 22 height 8
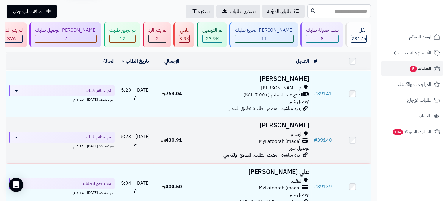
scroll to position [33, 0]
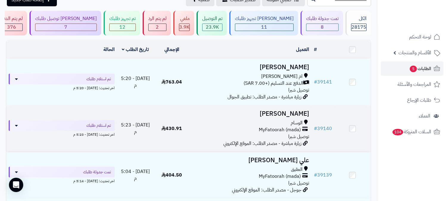
click at [284, 112] on h3 "[PERSON_NAME]" at bounding box center [250, 113] width 117 height 7
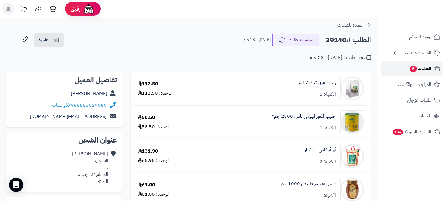
click at [417, 70] on span "الطلبات 5" at bounding box center [420, 68] width 22 height 8
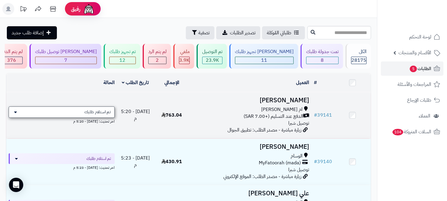
click at [103, 106] on div "تم استلام طلبك" at bounding box center [62, 111] width 106 height 11
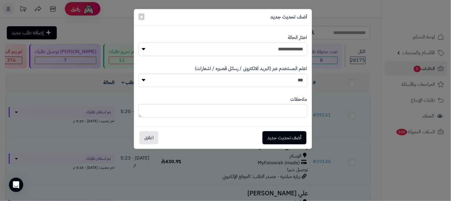
click at [263, 47] on select "**********" at bounding box center [223, 49] width 169 height 13
click at [139, 43] on select "**********" at bounding box center [223, 49] width 169 height 13
click at [287, 112] on textarea at bounding box center [223, 110] width 169 height 13
type textarea "**********"
click at [283, 138] on button "أضف تحديث جديد" at bounding box center [285, 137] width 44 height 13
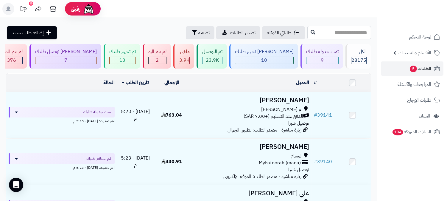
click at [341, 31] on input "text" at bounding box center [339, 32] width 64 height 13
type input "*****"
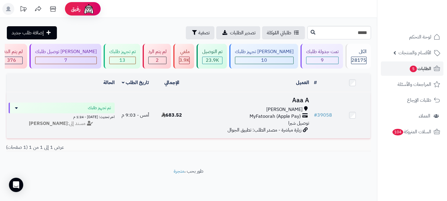
click at [298, 97] on h3 "Aaa A" at bounding box center [250, 100] width 117 height 7
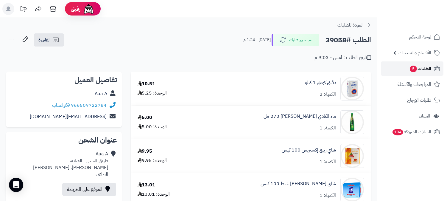
click at [412, 69] on span "5" at bounding box center [412, 68] width 7 height 7
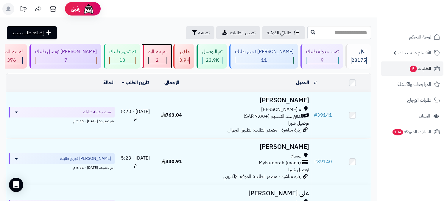
click at [159, 57] on span "2" at bounding box center [157, 60] width 3 height 7
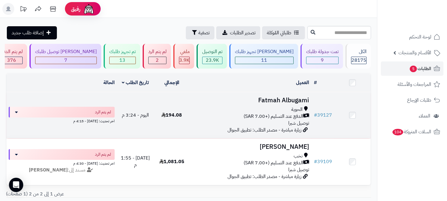
click at [294, 100] on h3 "Fatmah Albugami" at bounding box center [250, 100] width 117 height 7
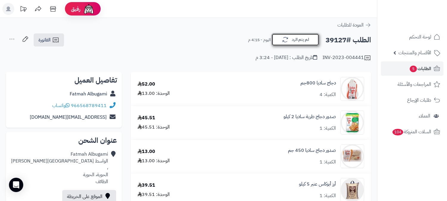
click at [286, 37] on icon "button" at bounding box center [285, 39] width 7 height 7
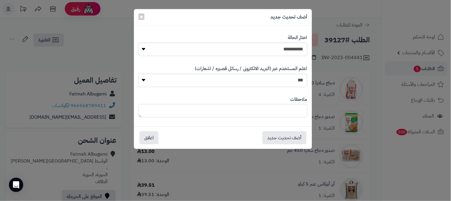
click at [281, 112] on textarea at bounding box center [223, 110] width 169 height 13
type textarea "****"
click at [302, 138] on button "أضف تحديث جديد" at bounding box center [285, 137] width 44 height 13
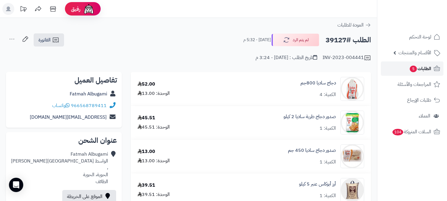
click at [429, 65] on span "الطلبات 5" at bounding box center [420, 68] width 22 height 8
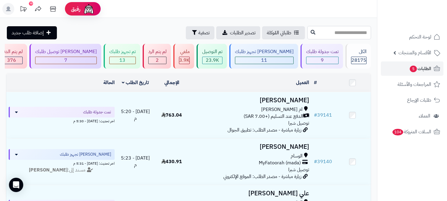
paste input "*****"
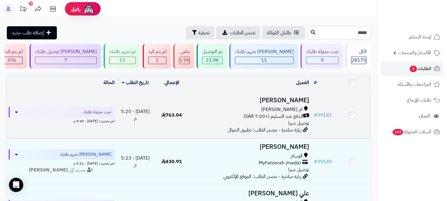
type input "*****"
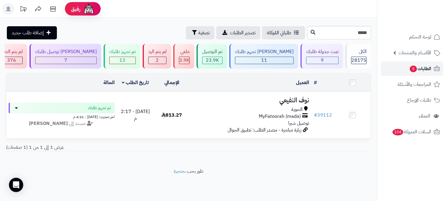
click at [415, 69] on span "5" at bounding box center [412, 68] width 7 height 7
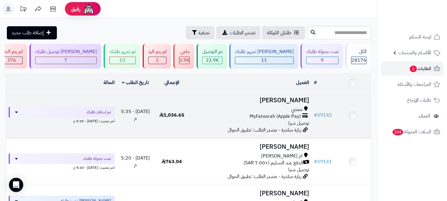
click at [298, 99] on h3 "[PERSON_NAME]" at bounding box center [250, 100] width 117 height 7
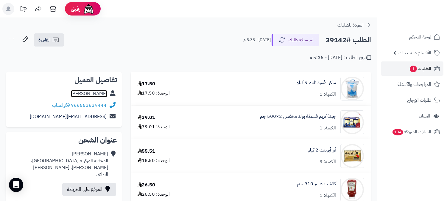
click at [104, 92] on link "[PERSON_NAME]" at bounding box center [89, 93] width 36 height 7
click at [341, 40] on h2 "الطلب #39142" at bounding box center [348, 40] width 46 height 12
copy h2 "39142"
click at [425, 65] on span "الطلبات 1" at bounding box center [420, 68] width 22 height 8
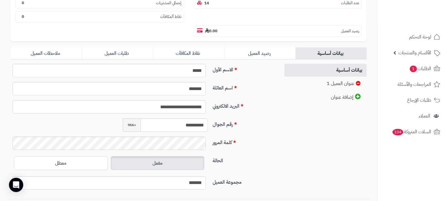
scroll to position [132, 0]
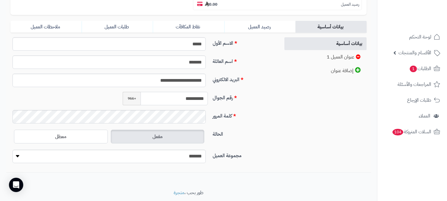
drag, startPoint x: 178, startPoint y: 85, endPoint x: 207, endPoint y: 84, distance: 29.5
click at [207, 92] on input "**********" at bounding box center [173, 98] width 67 height 13
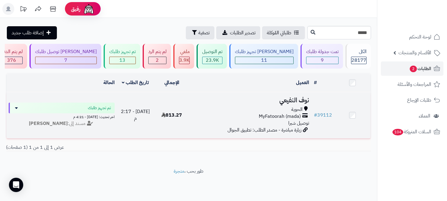
click at [295, 98] on h3 "نوف النفيعي" at bounding box center [250, 100] width 117 height 7
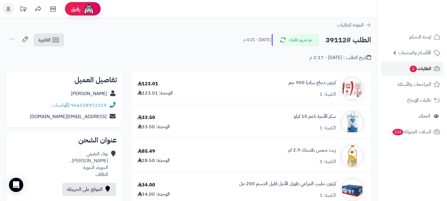
click at [417, 65] on span "الطلبات 2" at bounding box center [420, 68] width 22 height 8
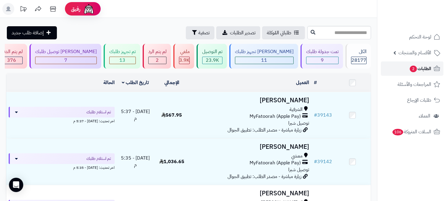
click at [418, 71] on span "الطلبات 2" at bounding box center [420, 68] width 22 height 8
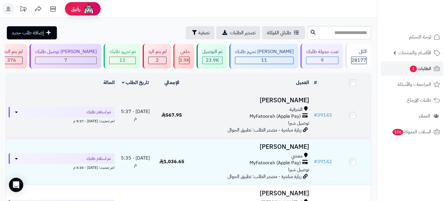
click at [284, 98] on h3 "Layla Ahmed" at bounding box center [250, 100] width 117 height 7
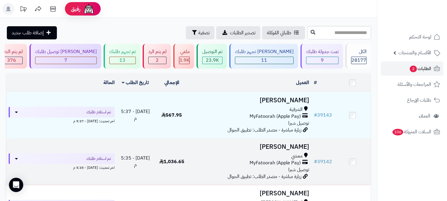
click at [284, 150] on td "Rania Suliman معشي MyFatoorah (Apple Pay) توصيل شبرا زيارة مباشرة - مصدر الطلب:…" at bounding box center [250, 161] width 121 height 46
click at [284, 148] on h3 "[PERSON_NAME]" at bounding box center [250, 146] width 117 height 7
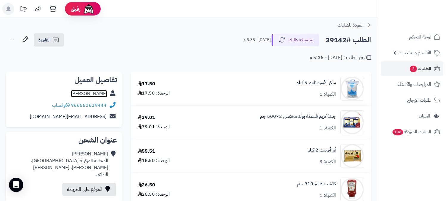
click at [94, 94] on link "[PERSON_NAME]" at bounding box center [89, 93] width 36 height 7
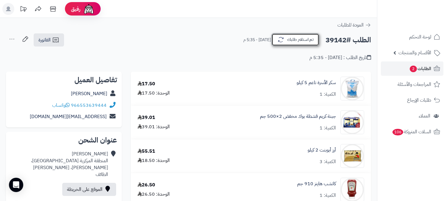
click at [293, 41] on button "تم استلام طلبك" at bounding box center [295, 39] width 48 height 12
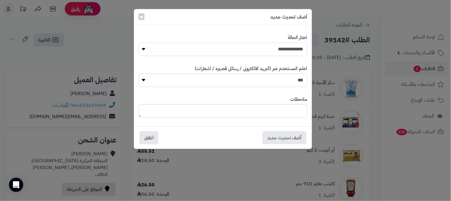
click at [282, 51] on select "**********" at bounding box center [223, 49] width 169 height 13
select select "*"
click at [139, 43] on select "**********" at bounding box center [223, 49] width 169 height 13
click at [295, 136] on button "أضف تحديث جديد" at bounding box center [285, 137] width 44 height 13
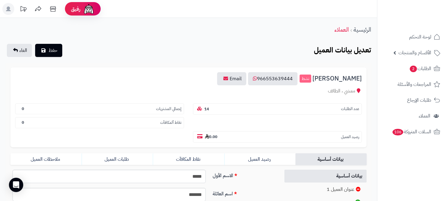
scroll to position [132, 0]
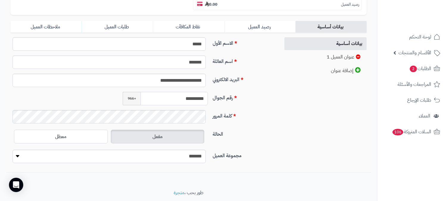
drag, startPoint x: 177, startPoint y: 84, endPoint x: 208, endPoint y: 79, distance: 30.7
click at [208, 92] on div "**********" at bounding box center [165, 98] width 90 height 13
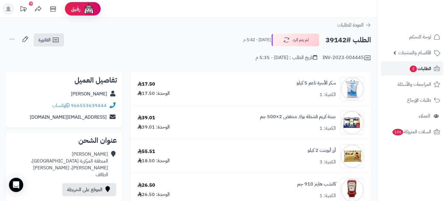
click at [427, 66] on span "الطلبات 2" at bounding box center [420, 68] width 22 height 8
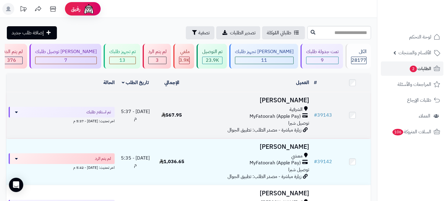
click at [295, 98] on h3 "[PERSON_NAME]" at bounding box center [250, 100] width 117 height 7
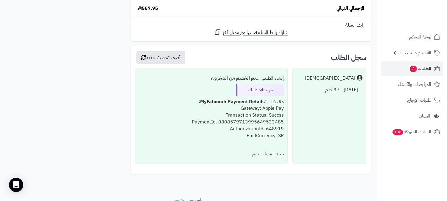
scroll to position [1415, 0]
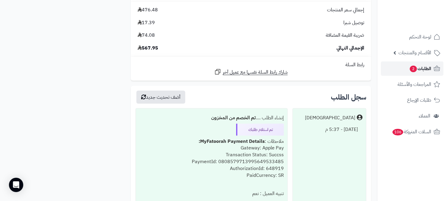
click at [426, 65] on span "الطلبات 2" at bounding box center [420, 68] width 22 height 8
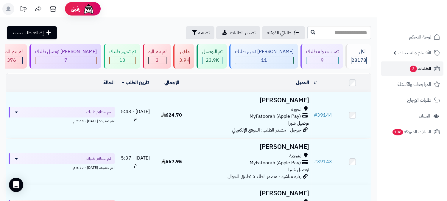
click at [417, 73] on link "الطلبات 3" at bounding box center [412, 68] width 62 height 14
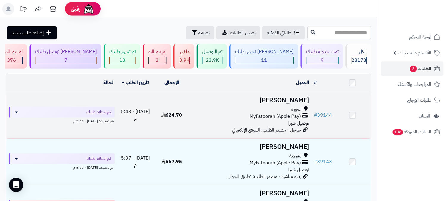
click at [281, 102] on h3 "[PERSON_NAME]" at bounding box center [250, 100] width 117 height 7
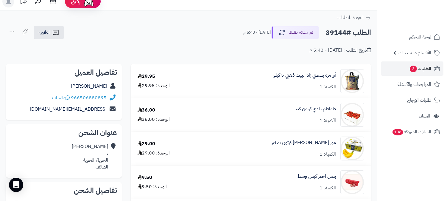
scroll to position [33, 0]
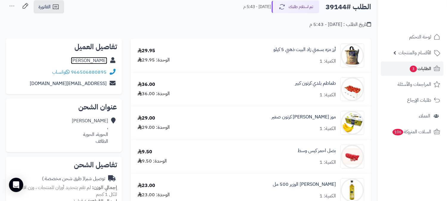
click at [90, 60] on link "[PERSON_NAME]" at bounding box center [89, 60] width 36 height 7
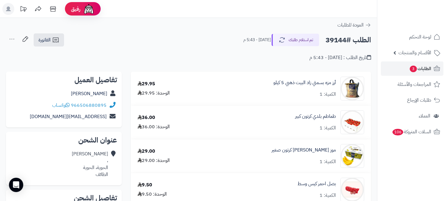
click at [338, 42] on h2 "الطلب #39144" at bounding box center [348, 40] width 46 height 12
click at [338, 43] on h2 "الطلب #39144" at bounding box center [348, 40] width 46 height 12
drag, startPoint x: 337, startPoint y: 43, endPoint x: 334, endPoint y: 43, distance: 3.1
copy h2 "39144"
click at [97, 92] on link "مهند الشهراني" at bounding box center [89, 93] width 36 height 7
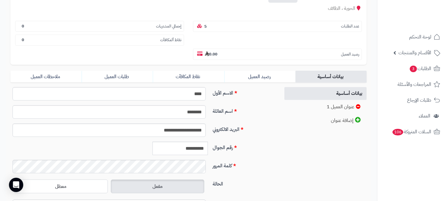
scroll to position [99, 0]
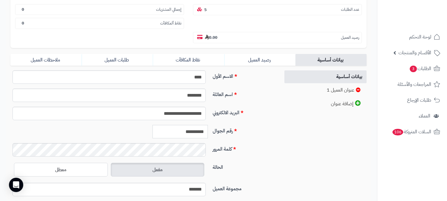
drag, startPoint x: 179, startPoint y: 115, endPoint x: 206, endPoint y: 115, distance: 27.7
click at [206, 125] on input "**********" at bounding box center [179, 131] width 55 height 13
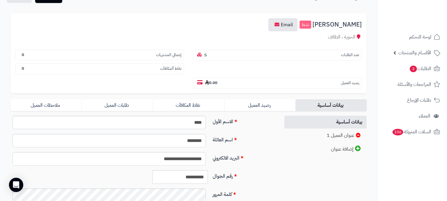
scroll to position [66, 0]
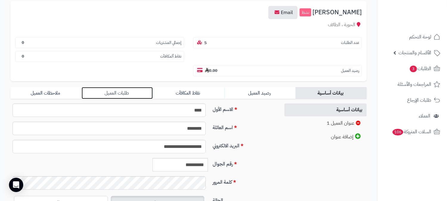
click at [126, 87] on link "طلبات العميل" at bounding box center [117, 93] width 71 height 12
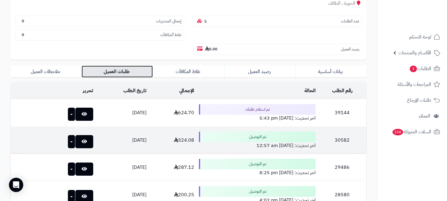
scroll to position [99, 0]
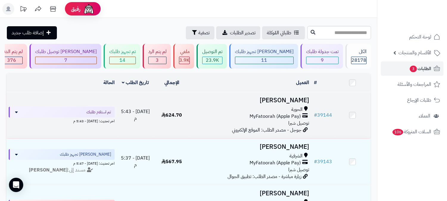
click at [301, 100] on h3 "[PERSON_NAME]" at bounding box center [250, 100] width 117 height 7
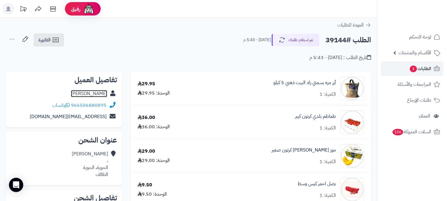
click at [90, 92] on link "[PERSON_NAME]" at bounding box center [89, 93] width 36 height 7
click at [422, 68] on span "الطلبات 3" at bounding box center [420, 68] width 22 height 8
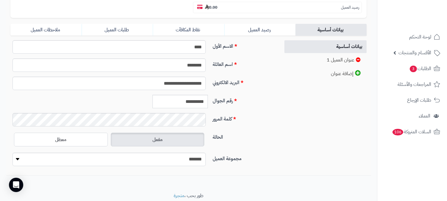
scroll to position [132, 0]
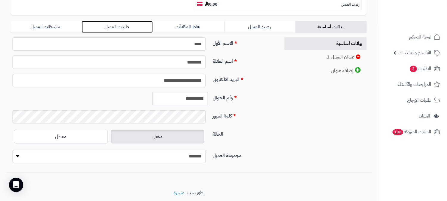
click at [123, 21] on link "طلبات العميل" at bounding box center [117, 27] width 71 height 12
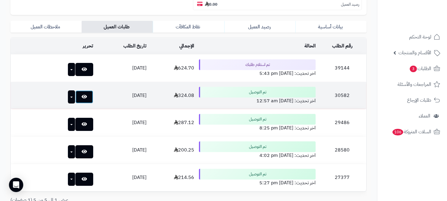
click at [82, 94] on icon at bounding box center [84, 96] width 5 height 5
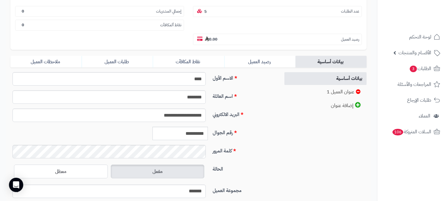
scroll to position [66, 0]
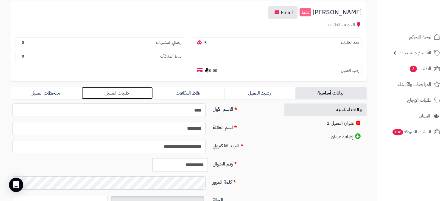
click at [120, 87] on link "طلبات العميل" at bounding box center [117, 93] width 71 height 12
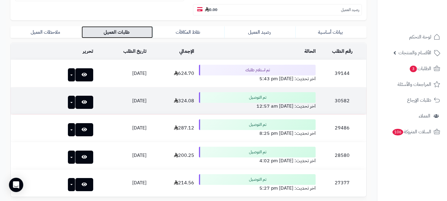
scroll to position [132, 0]
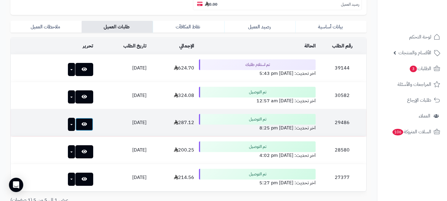
click at [77, 118] on link at bounding box center [84, 124] width 18 height 13
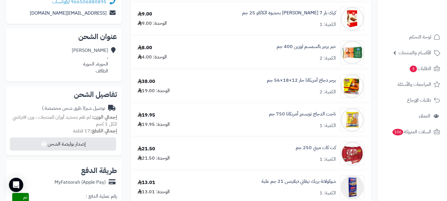
scroll to position [33, 0]
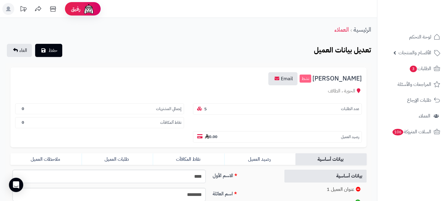
scroll to position [132, 0]
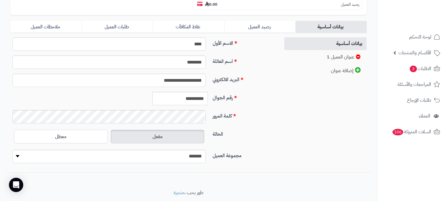
click at [123, 19] on form "**********" at bounding box center [188, 51] width 356 height 232
click at [125, 21] on link "طلبات العميل" at bounding box center [117, 27] width 71 height 12
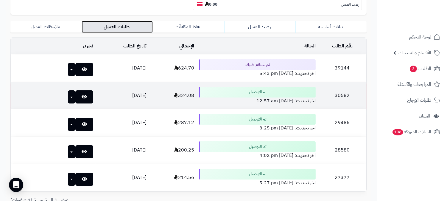
scroll to position [165, 0]
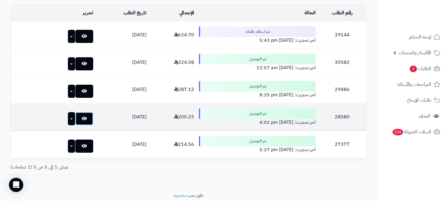
click at [77, 112] on link at bounding box center [84, 118] width 18 height 13
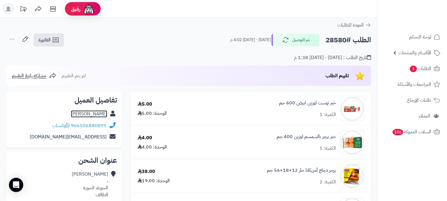
click at [96, 111] on link "مهند الشهراني" at bounding box center [89, 113] width 36 height 7
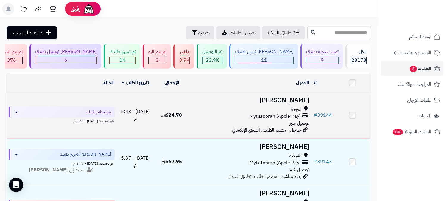
click at [294, 104] on td "[PERSON_NAME] الحوية MyFatoorah (Apple Pay) توصيل شبرا جوجل - مصدر الطلب: الموق…" at bounding box center [250, 115] width 121 height 46
click at [278, 98] on h3 "[PERSON_NAME]" at bounding box center [250, 100] width 117 height 7
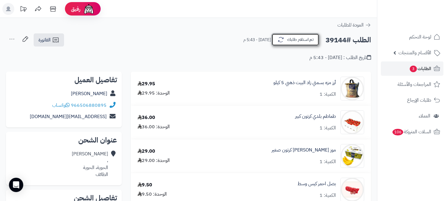
click at [295, 43] on button "تم استلام طلبك" at bounding box center [295, 39] width 48 height 12
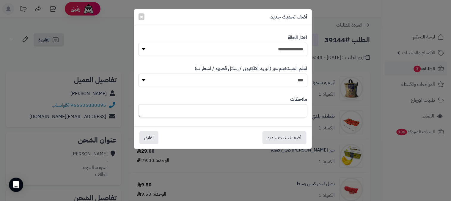
click at [293, 46] on select "**********" at bounding box center [223, 49] width 169 height 13
select select "*"
click at [139, 43] on select "**********" at bounding box center [223, 49] width 169 height 13
click at [295, 110] on textarea at bounding box center [223, 110] width 169 height 13
type textarea "**********"
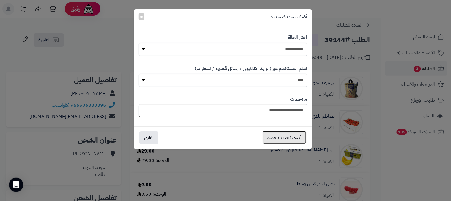
click at [296, 134] on button "أضف تحديث جديد" at bounding box center [285, 137] width 44 height 13
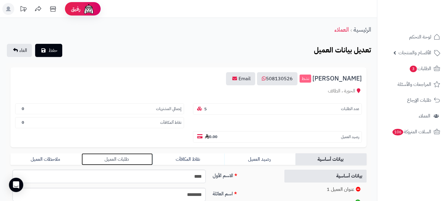
click at [114, 153] on link "طلبات العميل" at bounding box center [117, 159] width 71 height 12
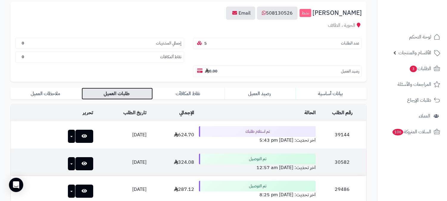
scroll to position [66, 0]
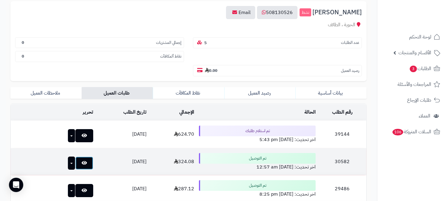
click at [82, 160] on icon at bounding box center [84, 162] width 5 height 5
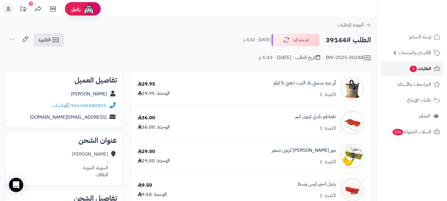
click at [432, 70] on link "الطلبات 3" at bounding box center [412, 68] width 62 height 14
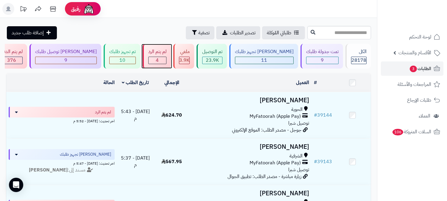
click at [166, 59] on div "4" at bounding box center [157, 60] width 18 height 7
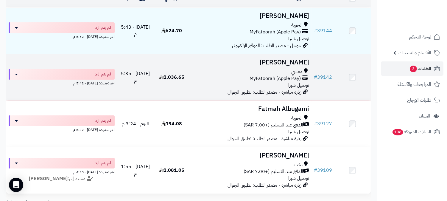
scroll to position [99, 0]
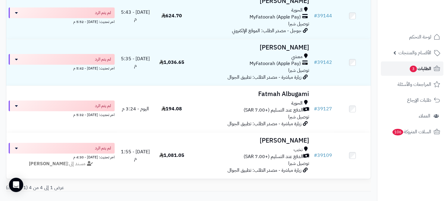
click at [423, 66] on span "الطلبات 3" at bounding box center [420, 68] width 22 height 8
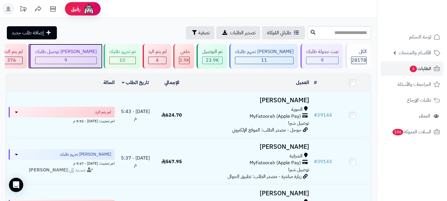
click at [97, 54] on div "[PERSON_NAME] توصيل طلبك" at bounding box center [66, 51] width 62 height 7
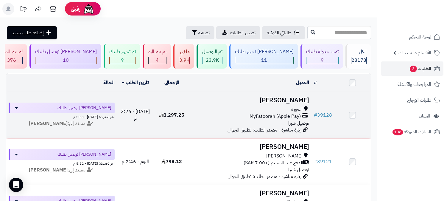
click at [294, 100] on h3 "[PERSON_NAME]" at bounding box center [250, 100] width 117 height 7
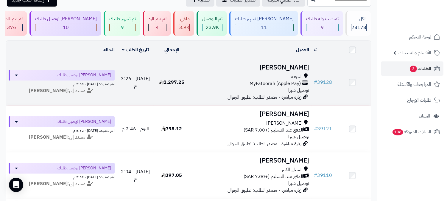
scroll to position [33, 0]
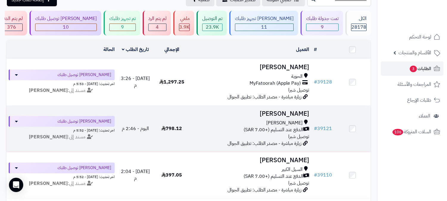
click at [285, 112] on h3 "[PERSON_NAME]" at bounding box center [250, 113] width 117 height 7
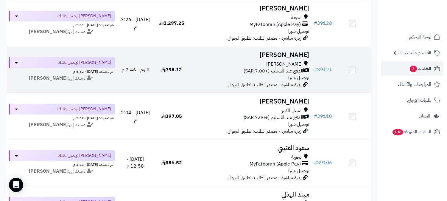
scroll to position [99, 0]
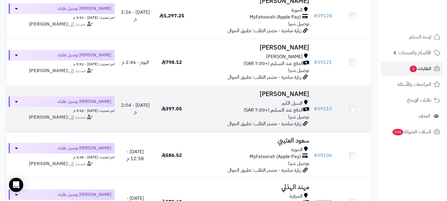
click at [284, 96] on h3 "[PERSON_NAME]" at bounding box center [250, 93] width 117 height 7
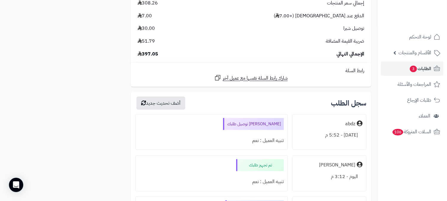
scroll to position [1253, 0]
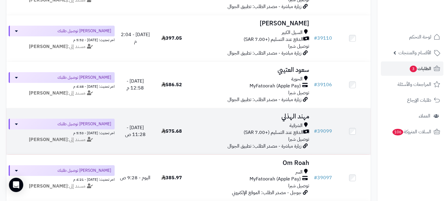
scroll to position [198, 0]
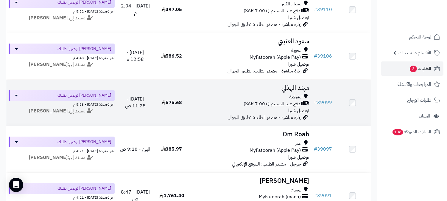
click at [297, 85] on h3 "مهند الهذلي" at bounding box center [250, 87] width 117 height 7
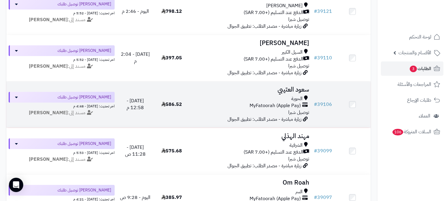
scroll to position [165, 0]
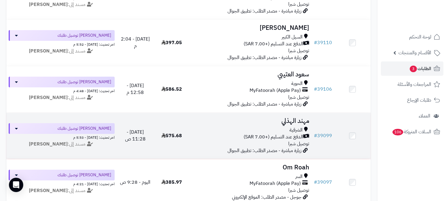
click at [298, 121] on h3 "مهند الهذلي" at bounding box center [250, 120] width 117 height 7
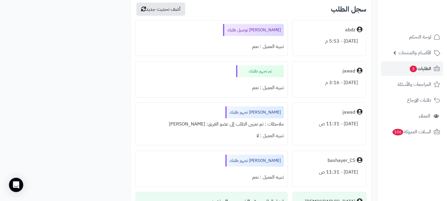
scroll to position [1403, 0]
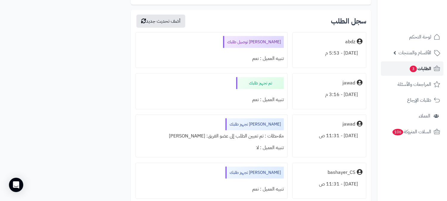
click at [426, 70] on span "الطلبات 3" at bounding box center [420, 68] width 22 height 8
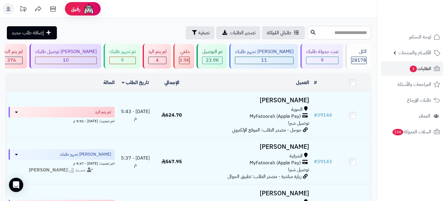
click at [328, 36] on input "text" at bounding box center [339, 32] width 64 height 13
type input "*****"
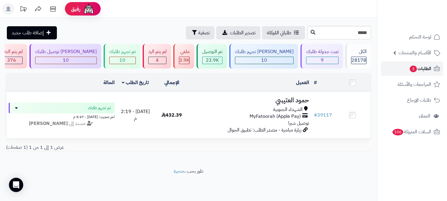
click at [427, 68] on span "الطلبات 3" at bounding box center [420, 68] width 22 height 8
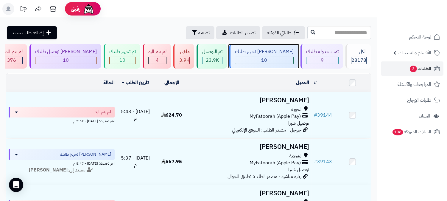
click at [280, 55] on div "جاري تجهيز طلبك 10" at bounding box center [263, 56] width 69 height 25
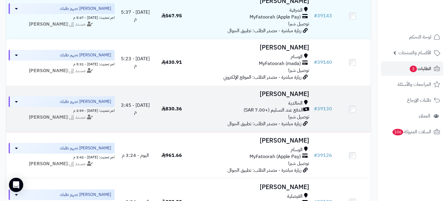
scroll to position [66, 0]
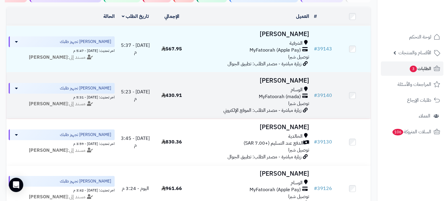
click at [290, 79] on h3 "[PERSON_NAME]" at bounding box center [250, 80] width 117 height 7
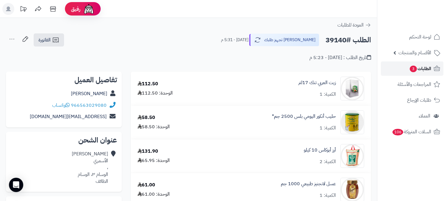
click at [421, 71] on span "الطلبات 3" at bounding box center [420, 68] width 22 height 8
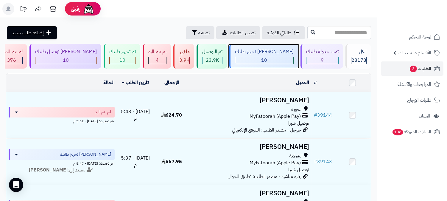
click at [267, 60] on span "10" at bounding box center [264, 60] width 6 height 7
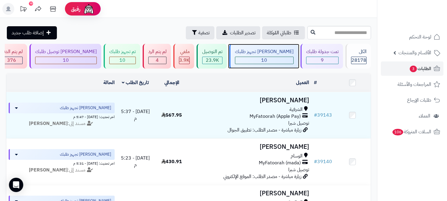
click at [283, 57] on div "10" at bounding box center [264, 60] width 58 height 7
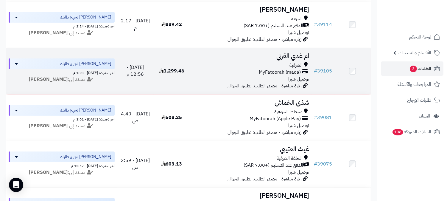
scroll to position [331, 0]
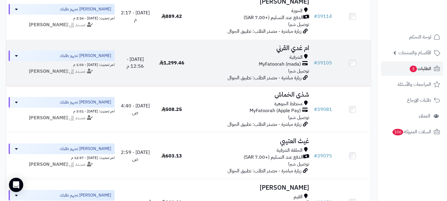
click at [290, 48] on h3 "ام غدي القرني" at bounding box center [250, 48] width 117 height 7
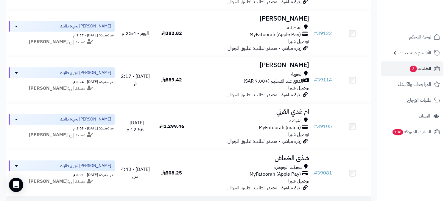
scroll to position [264, 0]
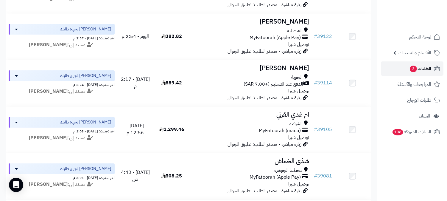
click at [425, 71] on span "الطلبات 3" at bounding box center [420, 68] width 22 height 8
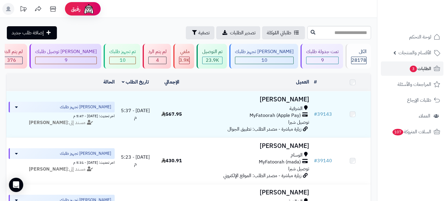
scroll to position [264, 0]
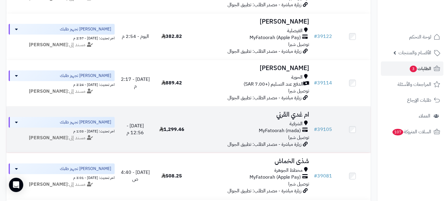
click at [289, 115] on h3 "ام غدي القرني" at bounding box center [250, 114] width 117 height 7
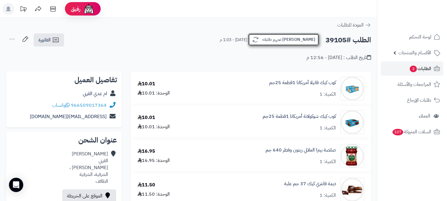
click at [303, 41] on button "[PERSON_NAME] تجهيز طلبك" at bounding box center [283, 39] width 71 height 12
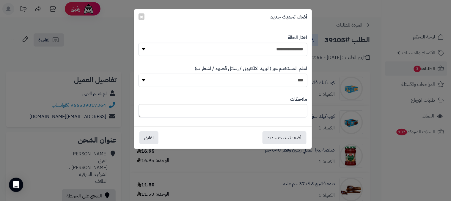
click at [295, 78] on select "*** **" at bounding box center [223, 80] width 169 height 13
select select "*"
click at [139, 74] on select "*** **" at bounding box center [223, 80] width 169 height 13
click at [293, 111] on textarea at bounding box center [223, 110] width 169 height 13
type textarea "***"
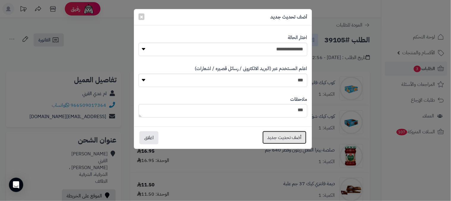
click at [299, 136] on button "أضف تحديث جديد" at bounding box center [285, 137] width 44 height 13
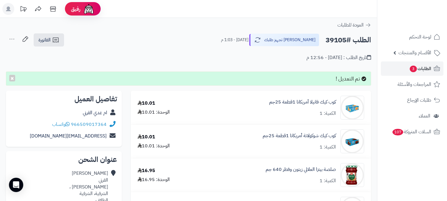
click at [13, 37] on icon at bounding box center [12, 39] width 12 height 12
